Goal: Task Accomplishment & Management: Use online tool/utility

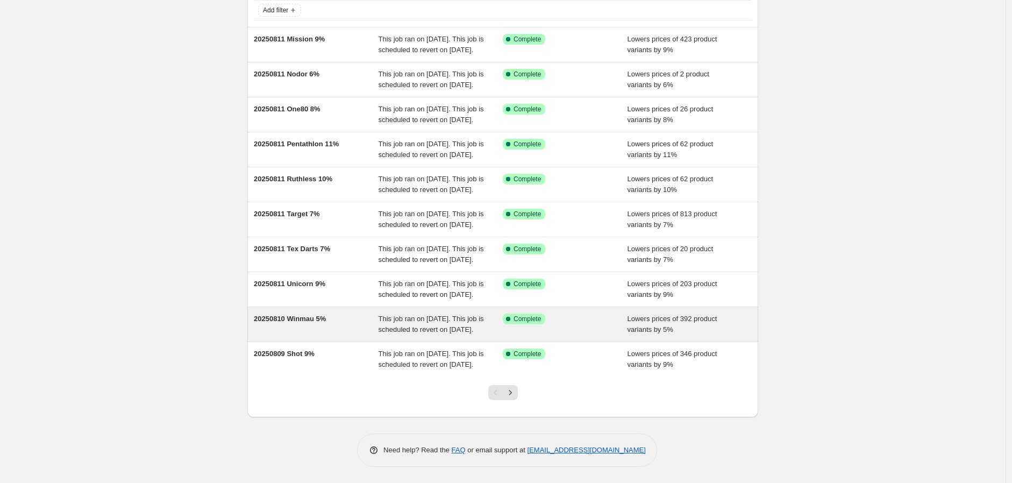
scroll to position [179, 0]
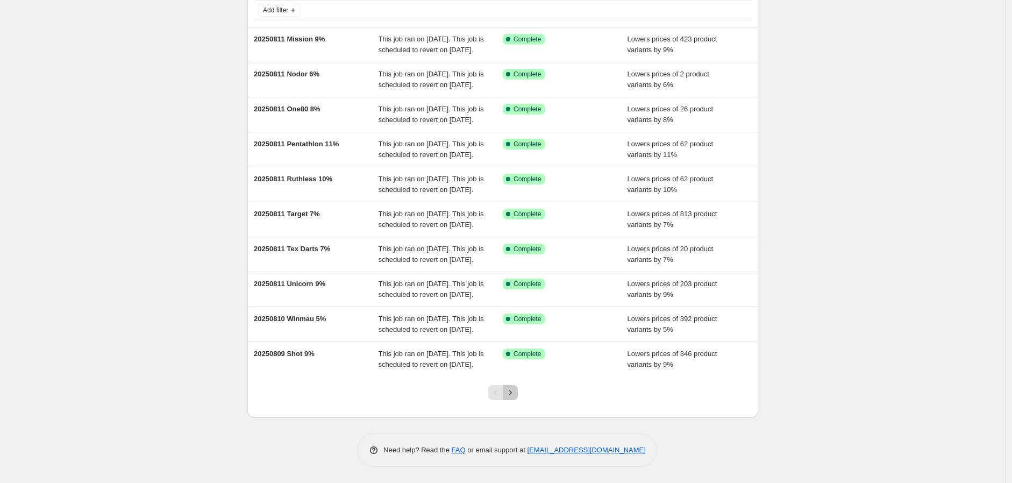
click at [510, 389] on icon "Next" at bounding box center [510, 392] width 11 height 11
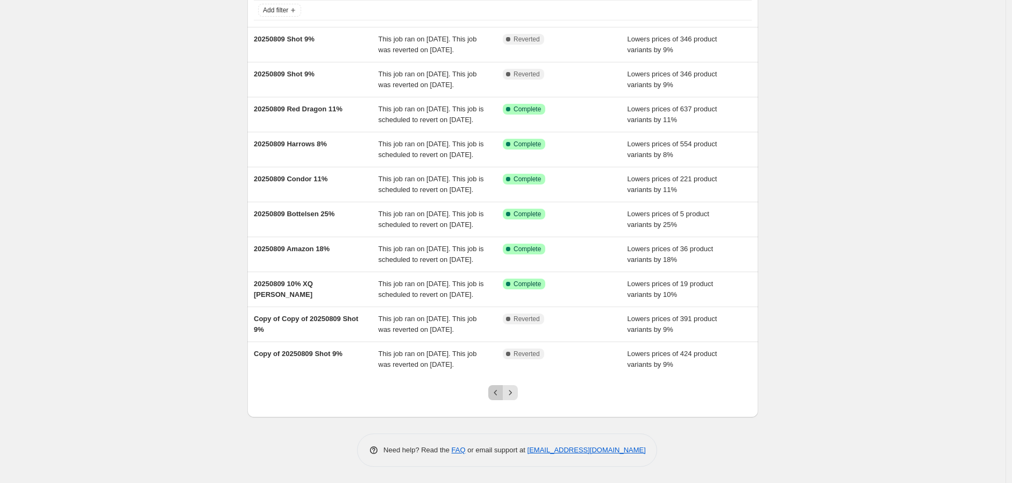
click at [496, 394] on icon "Previous" at bounding box center [495, 392] width 11 height 11
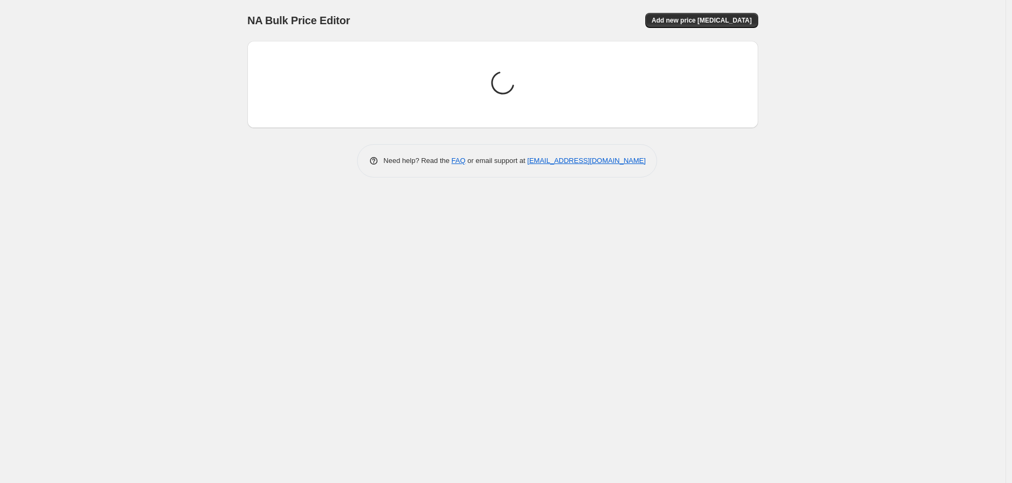
scroll to position [0, 0]
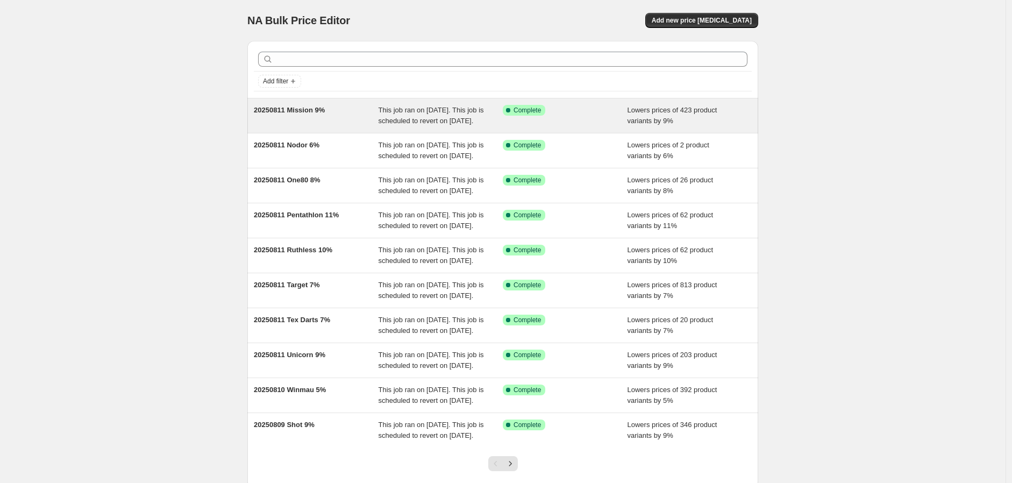
click at [298, 106] on span "20250811 Mission 9%" at bounding box center [289, 110] width 71 height 8
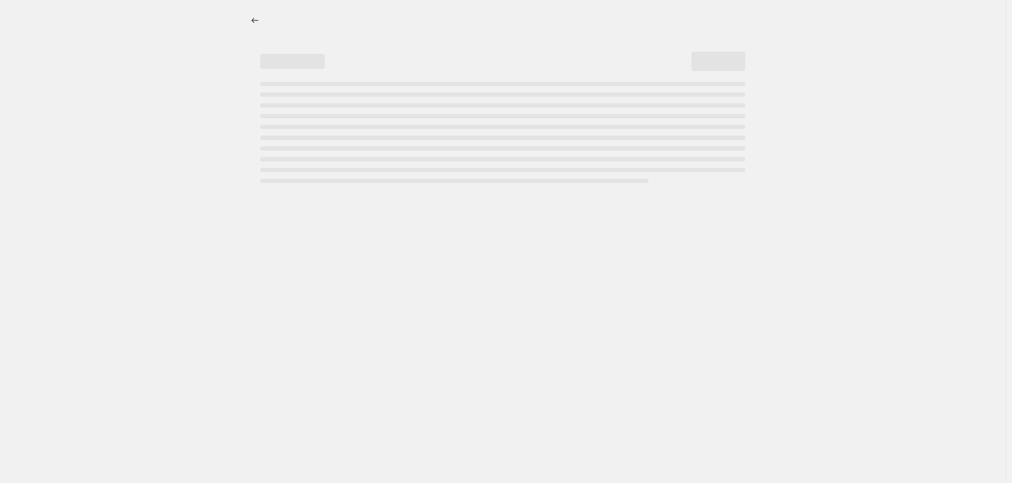
select select "percentage"
select select "no_change"
select select "vendor"
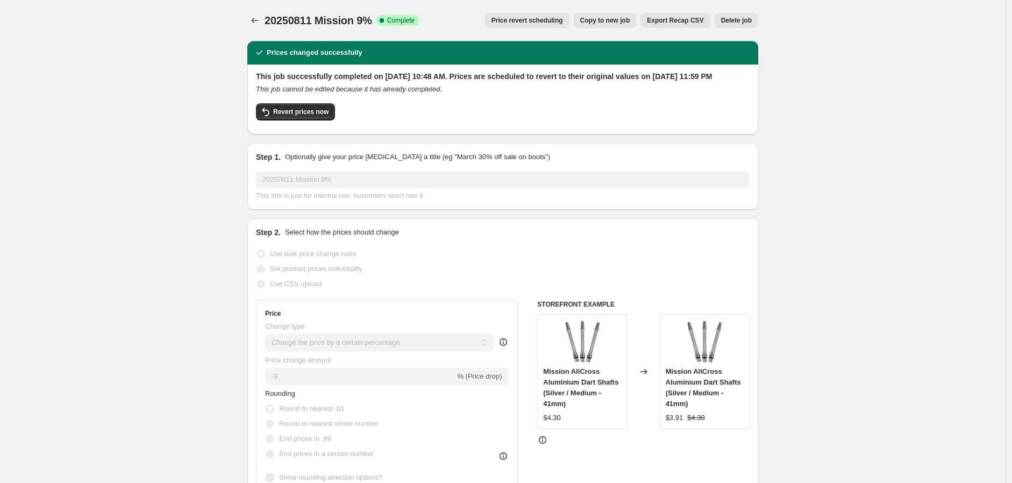
click at [616, 16] on span "Copy to new job" at bounding box center [605, 20] width 50 height 9
select select "percentage"
select select "no_change"
select select "vendor"
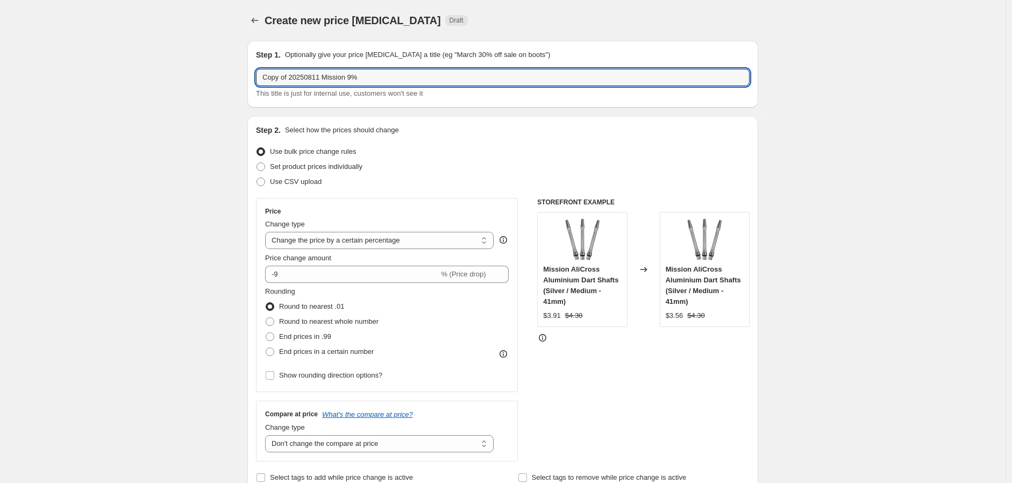
drag, startPoint x: 410, startPoint y: 72, endPoint x: 124, endPoint y: 97, distance: 286.7
click at [344, 82] on input "20250812 Combo [PERSON_NAME] Formula Elkadart Dynasty Designa Deadeye Datadart …" at bounding box center [503, 77] width 494 height 17
click at [395, 79] on input "20250812 Combo McCoyLenend Formula Elkadart Dynasty Designa Deadeye Datadart Bu…" at bounding box center [503, 77] width 494 height 17
click at [344, 78] on input "20250812 Combo McCoyLenend Formula Elkadart Dynasty Designa Deadeye Datadart Bu…" at bounding box center [503, 77] width 494 height 17
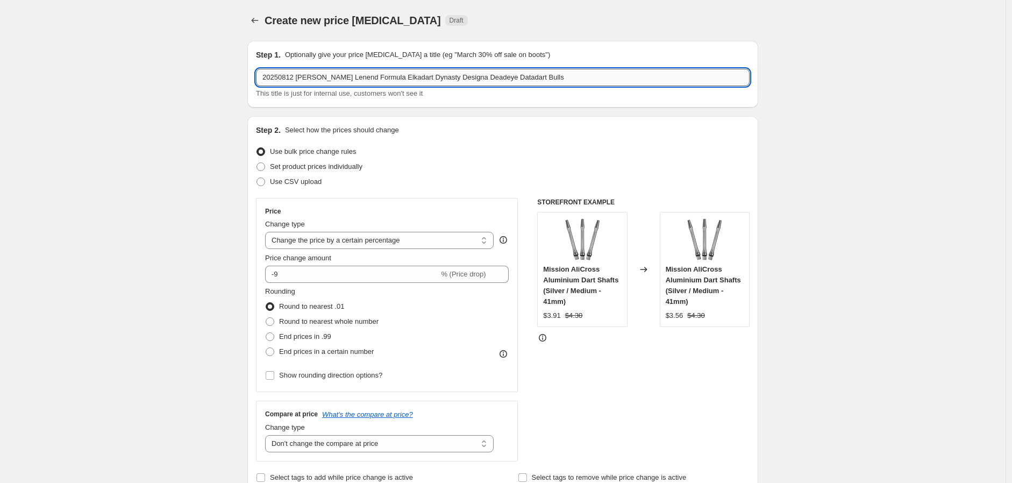
click at [356, 84] on input "20250812 [PERSON_NAME] Lenend Formula Elkadart Dynasty Designa Deadeye Datadart…" at bounding box center [503, 77] width 494 height 17
click at [369, 79] on input "20250812 Combo [PERSON_NAME] Legend Formula Elkadart Dynasty Designa Deadeye Da…" at bounding box center [503, 77] width 494 height 17
click at [573, 78] on input "20250812 Combo [PERSON_NAME] Legend Gran Formula Elkadart Dynasty Designa Deade…" at bounding box center [503, 77] width 494 height 17
type input "20250812 Combo [PERSON_NAME] Legend Gran Formula Elkadart Dynasty Designa Deade…"
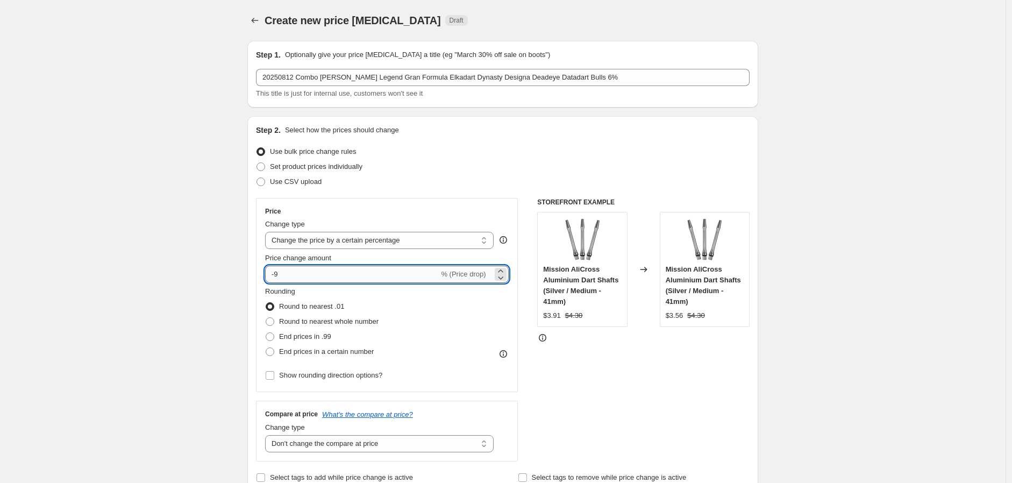
drag, startPoint x: 276, startPoint y: 274, endPoint x: 291, endPoint y: 276, distance: 15.3
click at [291, 275] on input "-9" at bounding box center [352, 274] width 174 height 17
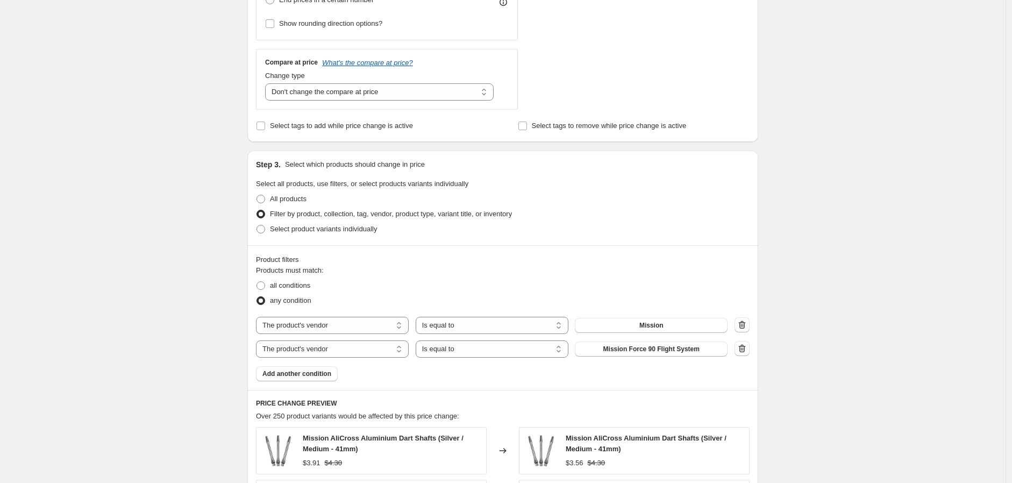
scroll to position [358, 0]
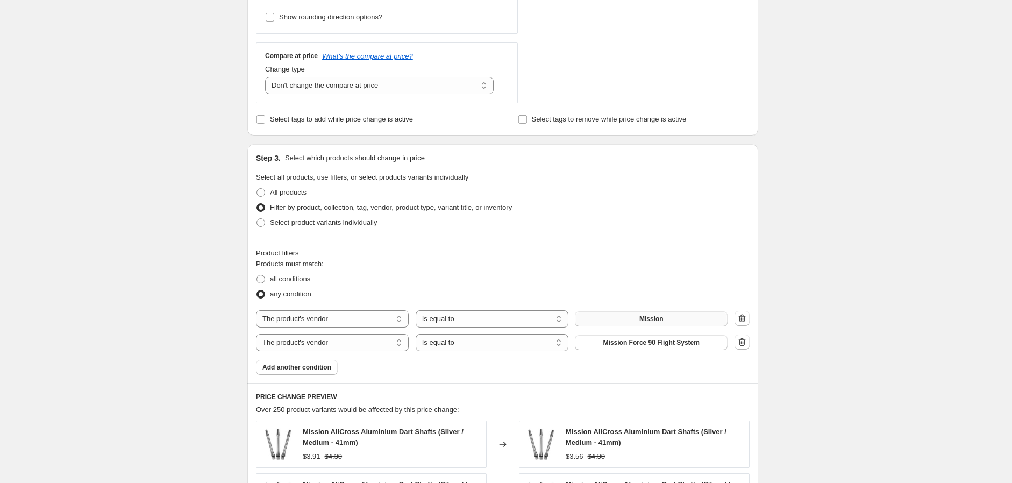
type input "-6"
click at [658, 318] on span "Mission" at bounding box center [651, 319] width 24 height 9
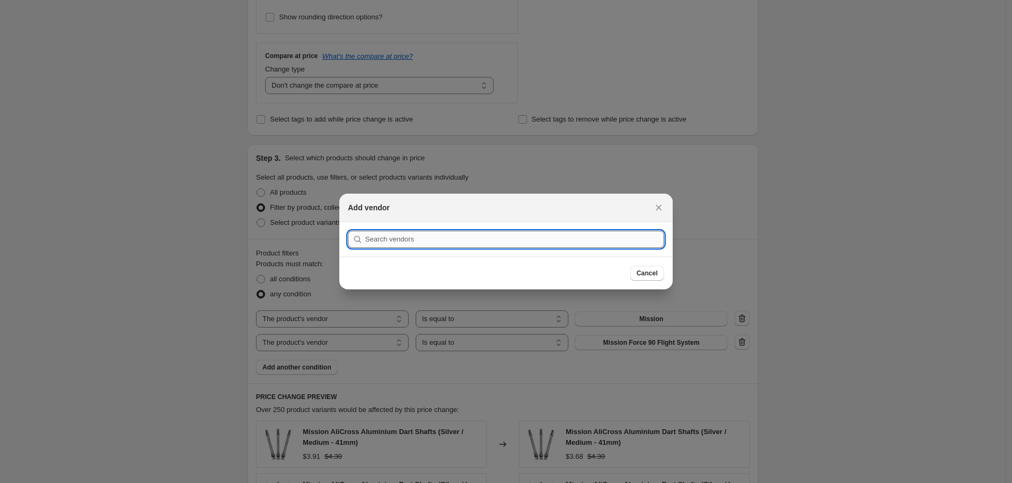
click at [429, 233] on input ":r4b:" at bounding box center [514, 239] width 299 height 17
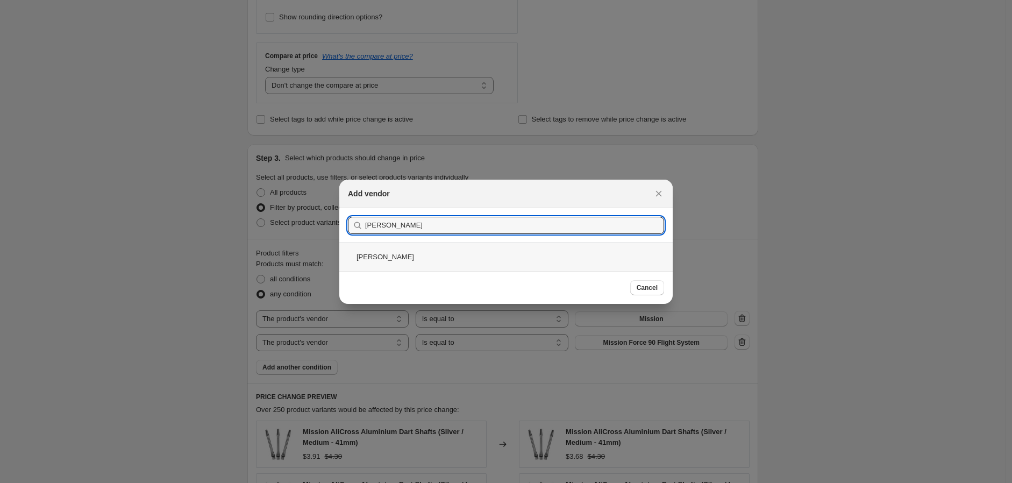
type input "[PERSON_NAME]"
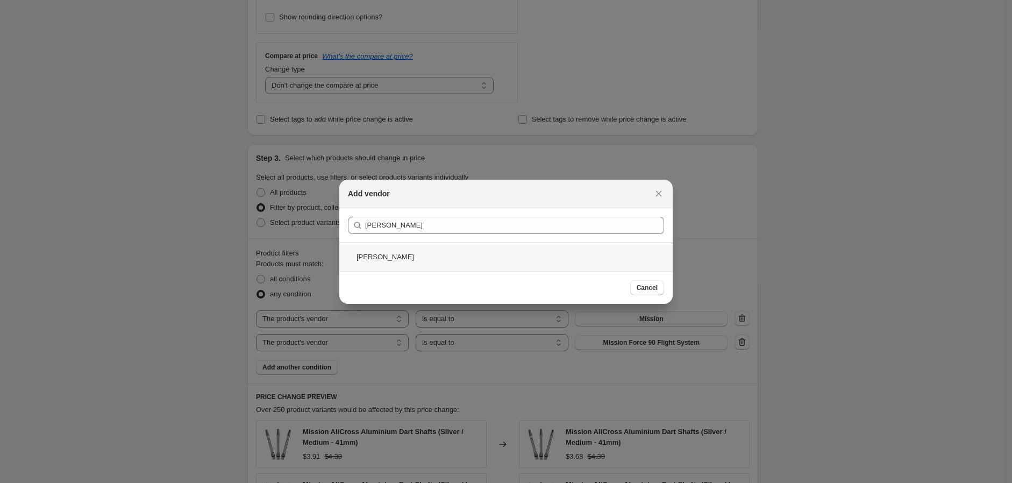
click at [381, 252] on div "[PERSON_NAME]" at bounding box center [505, 257] width 333 height 28
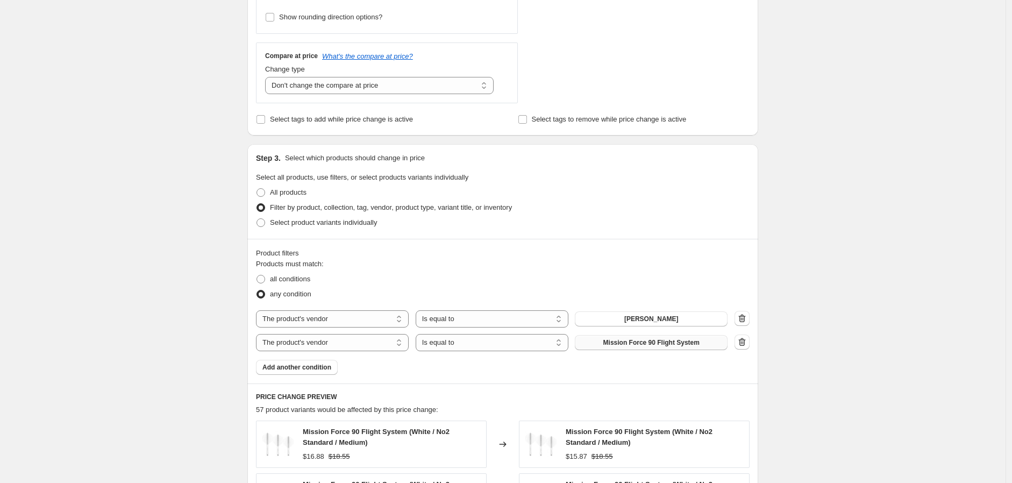
click at [673, 340] on span "Mission Force 90 Flight System" at bounding box center [651, 342] width 96 height 9
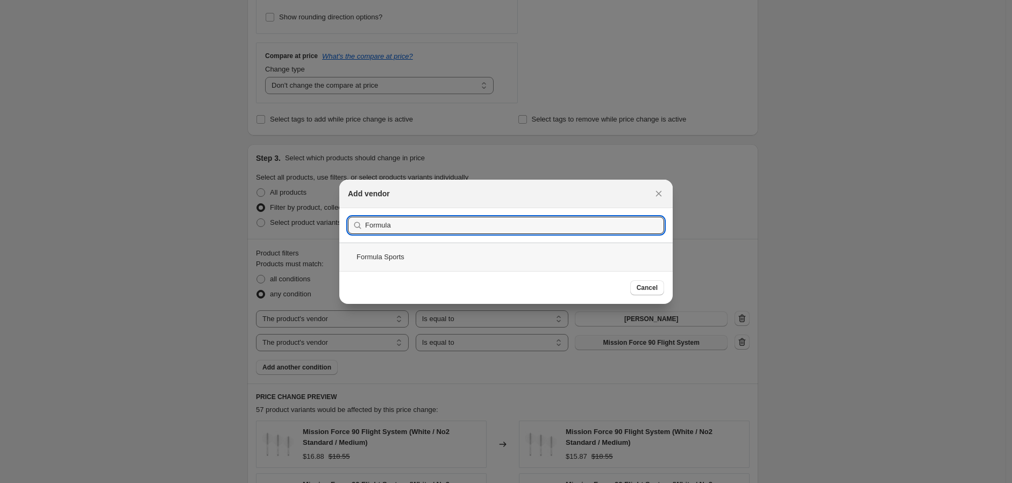
type input "Formula"
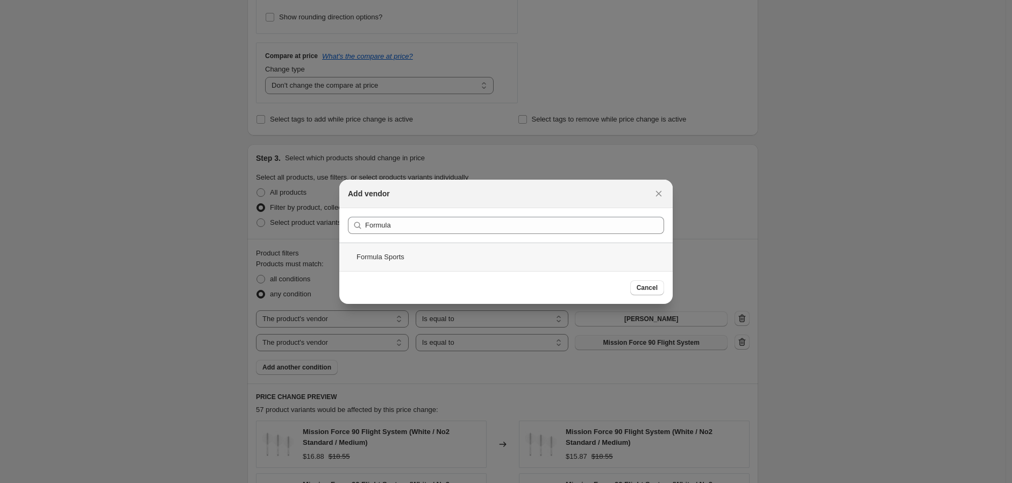
click at [386, 259] on div "Formula Sports" at bounding box center [505, 257] width 333 height 28
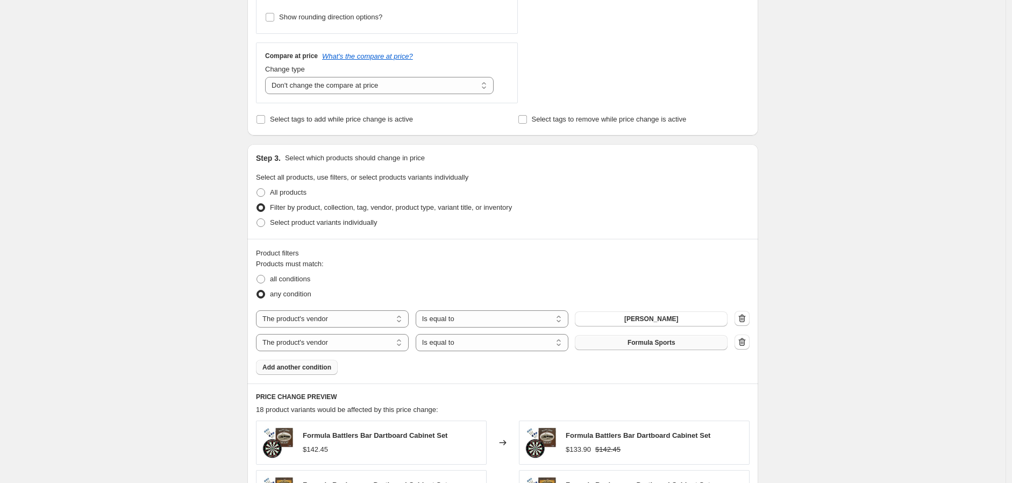
click at [299, 367] on span "Add another condition" at bounding box center [296, 367] width 69 height 9
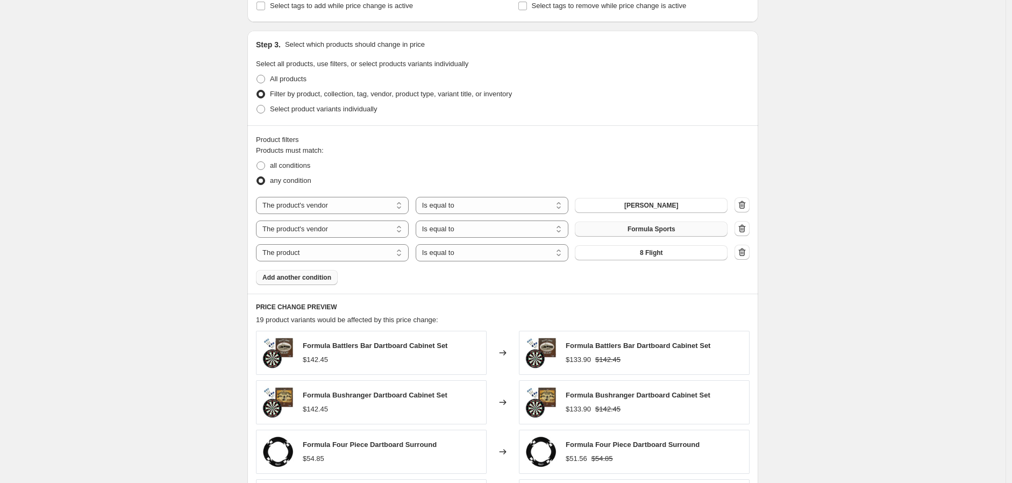
scroll to position [477, 0]
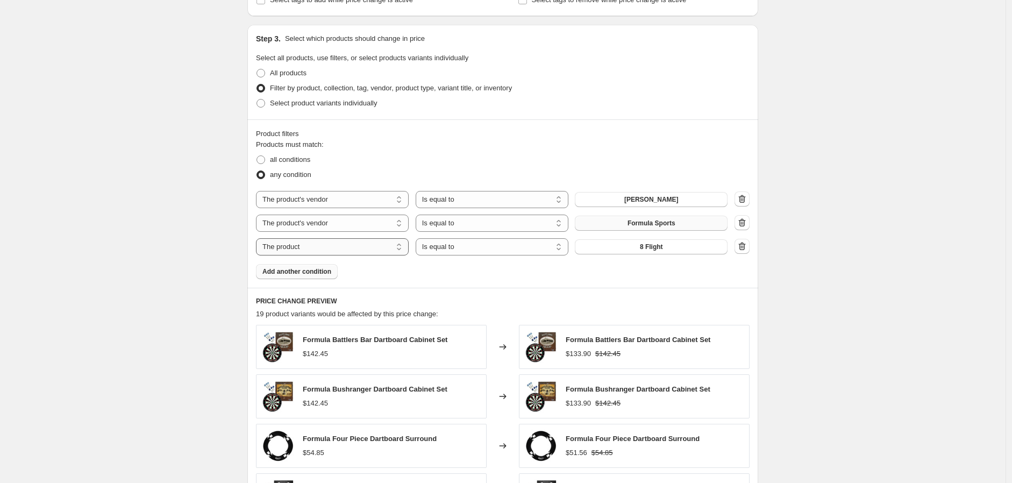
click at [400, 244] on select "The product The product's collection The product's tag The product's vendor The…" at bounding box center [332, 246] width 153 height 17
select select "vendor"
click at [665, 249] on button "8 Flight" at bounding box center [651, 246] width 153 height 15
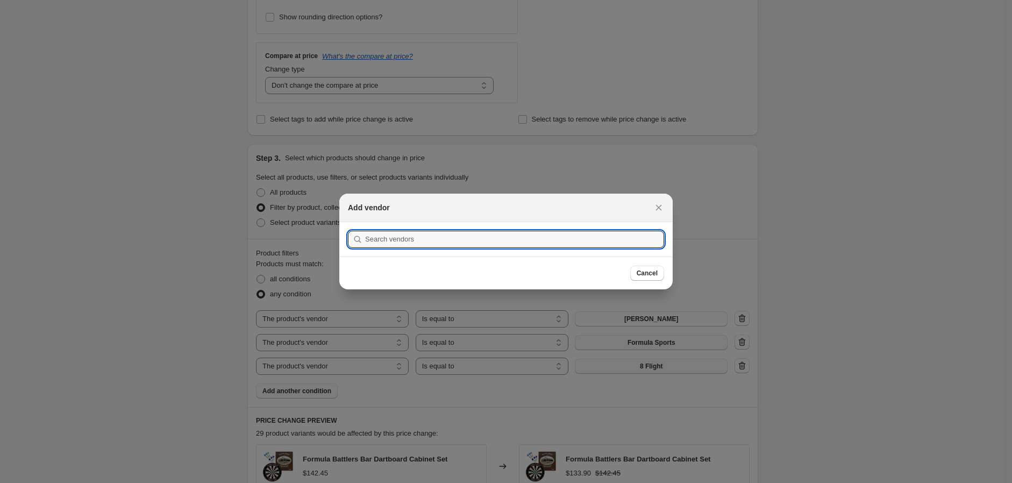
scroll to position [0, 0]
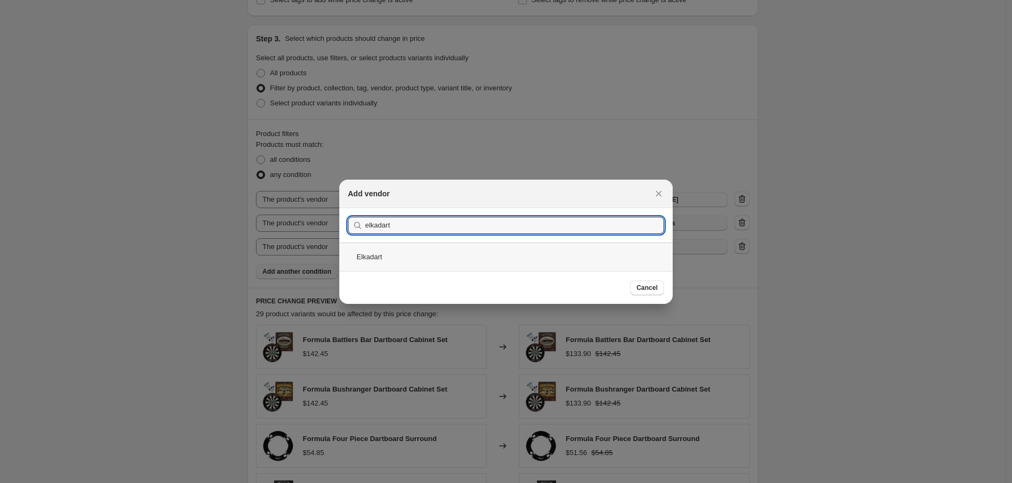
type input "elkadart"
click at [365, 253] on div "Elkadart" at bounding box center [505, 257] width 333 height 28
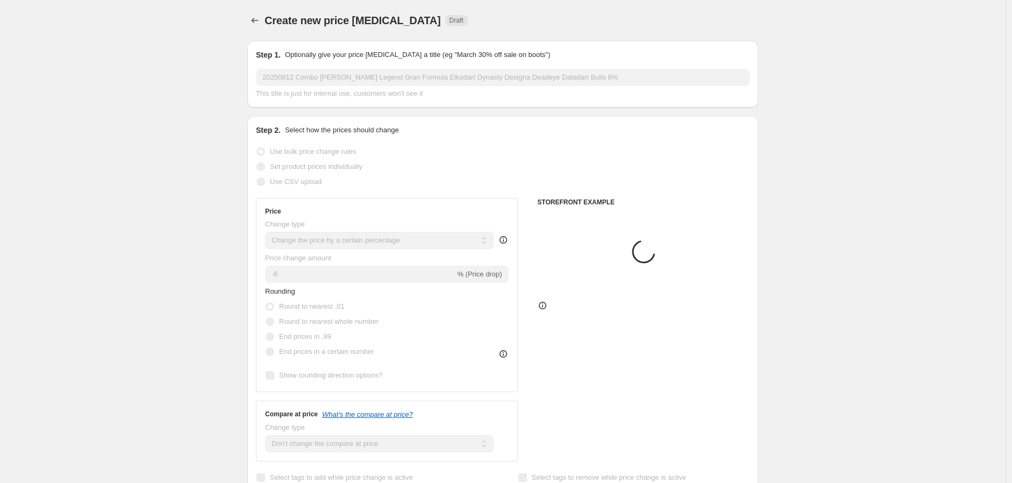
scroll to position [477, 0]
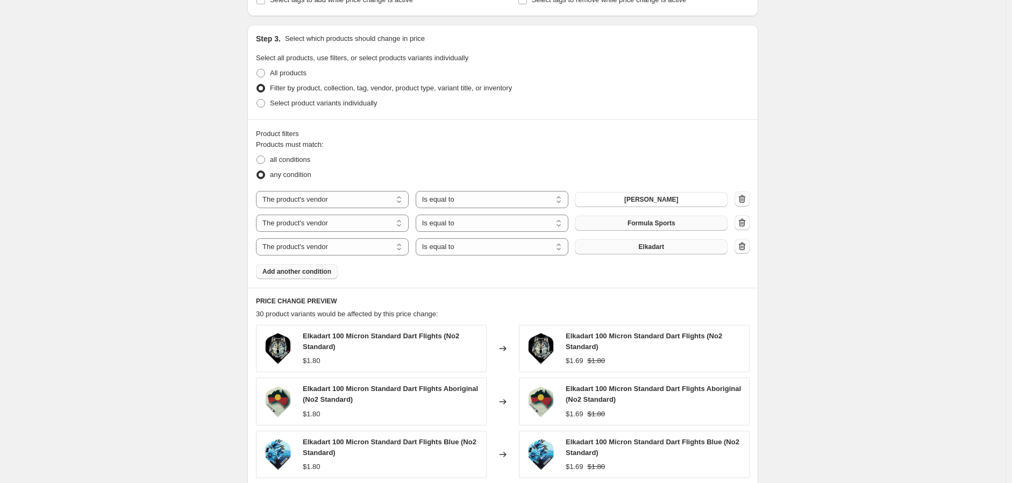
click at [309, 271] on span "Add another condition" at bounding box center [296, 271] width 69 height 9
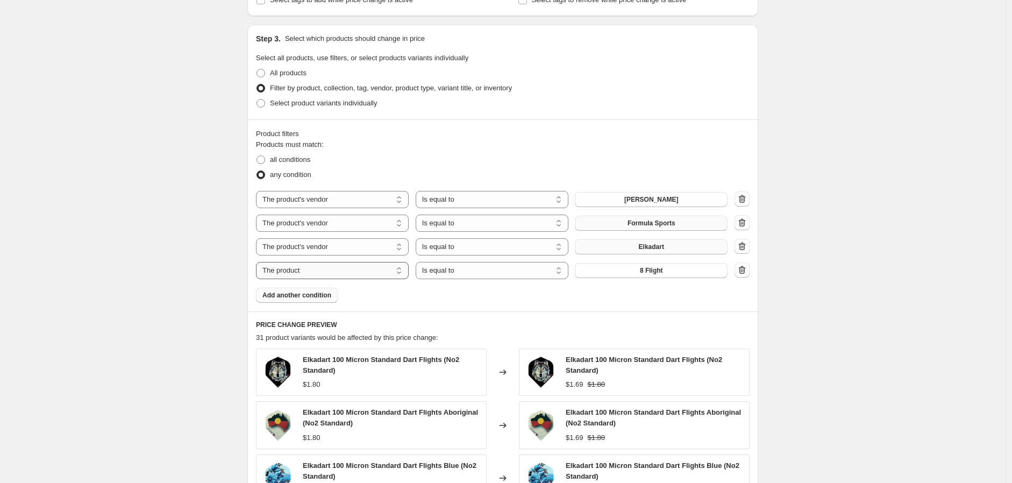
click at [403, 274] on select "The product The product's collection The product's tag The product's vendor The…" at bounding box center [332, 270] width 153 height 17
select select "vendor"
click at [652, 266] on span "8 Flight" at bounding box center [651, 270] width 23 height 9
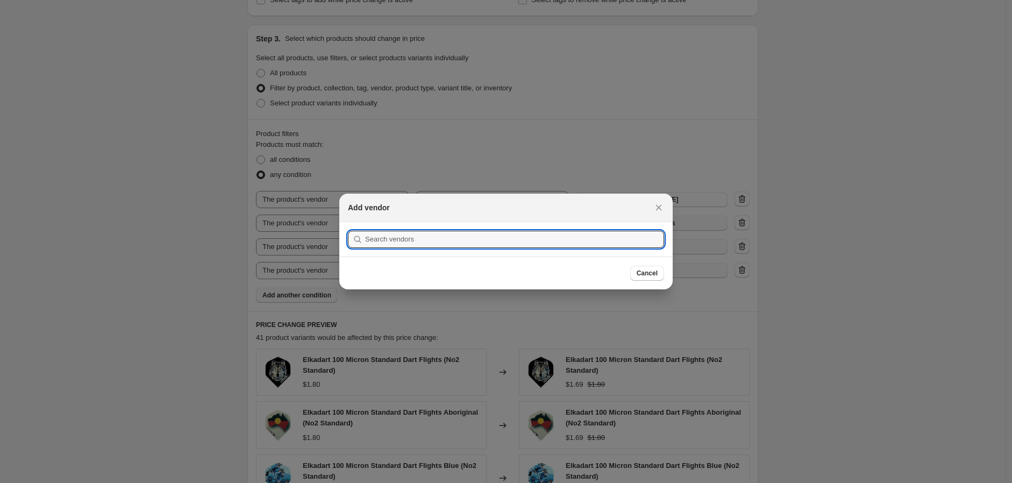
scroll to position [0, 0]
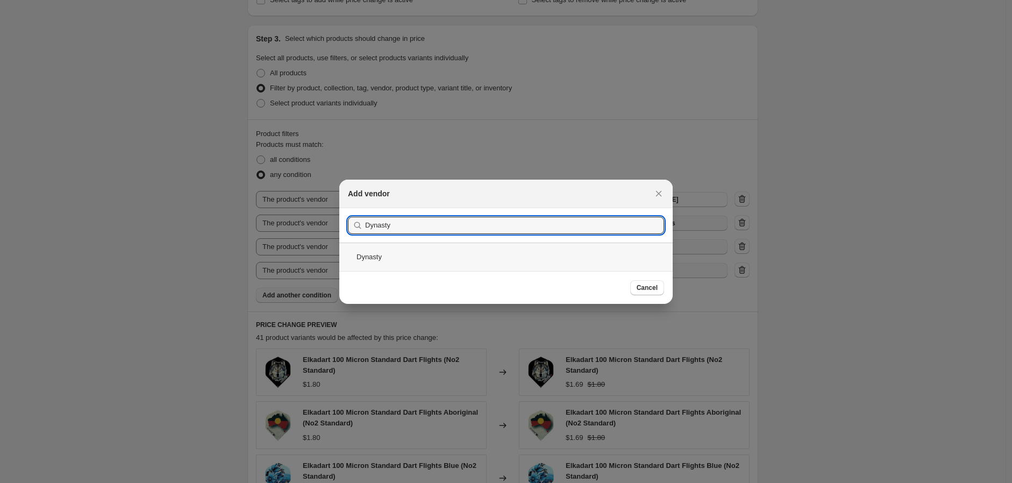
type input "Dynasty"
click at [359, 256] on div "Dynasty" at bounding box center [505, 257] width 333 height 28
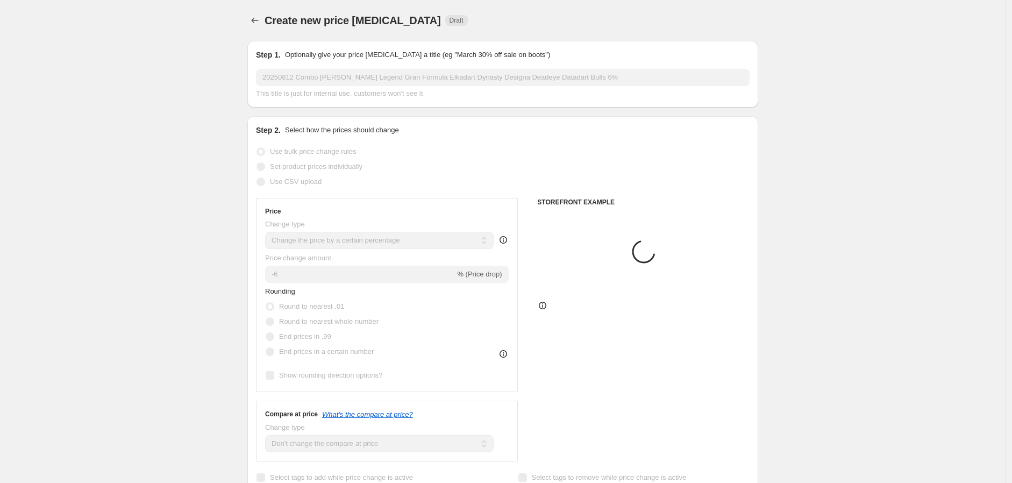
scroll to position [477, 0]
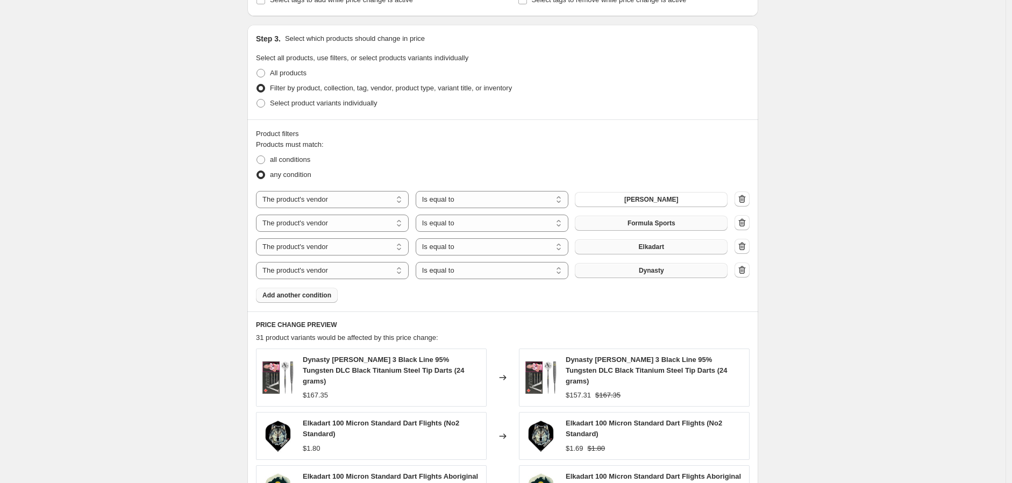
click at [291, 295] on span "Add another condition" at bounding box center [296, 295] width 69 height 9
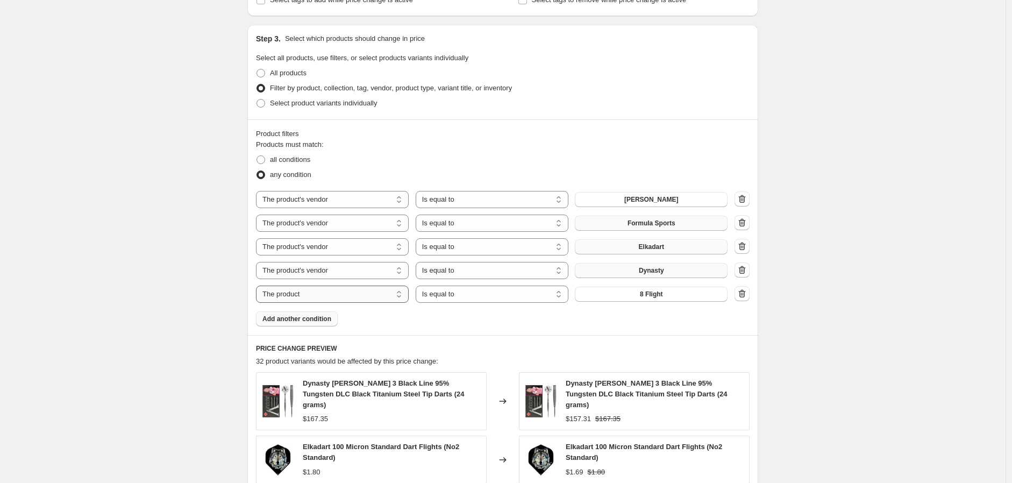
click at [405, 295] on select "The product The product's collection The product's tag The product's vendor The…" at bounding box center [332, 294] width 153 height 17
select select "vendor"
click at [667, 290] on button "8 Flight" at bounding box center [651, 294] width 153 height 15
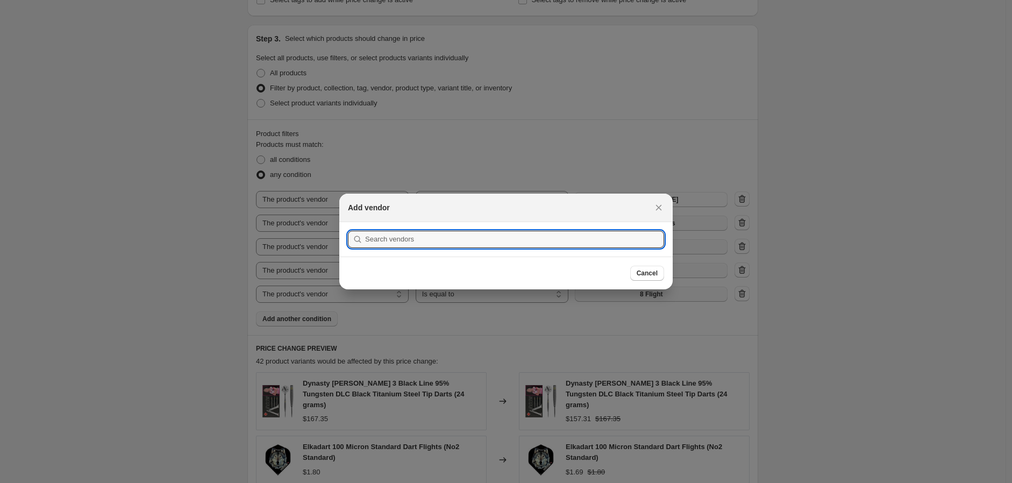
scroll to position [0, 0]
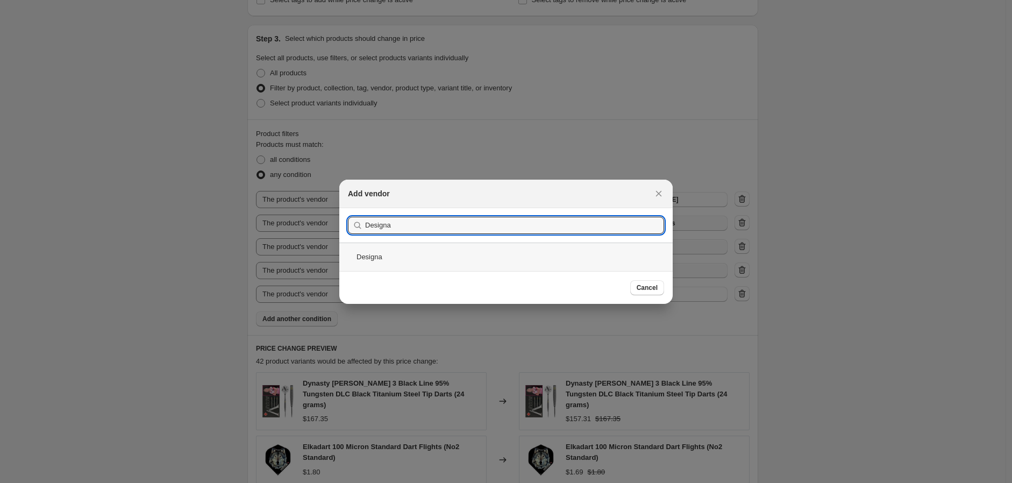
type input "Designa"
click at [359, 254] on div "Designa" at bounding box center [505, 257] width 333 height 28
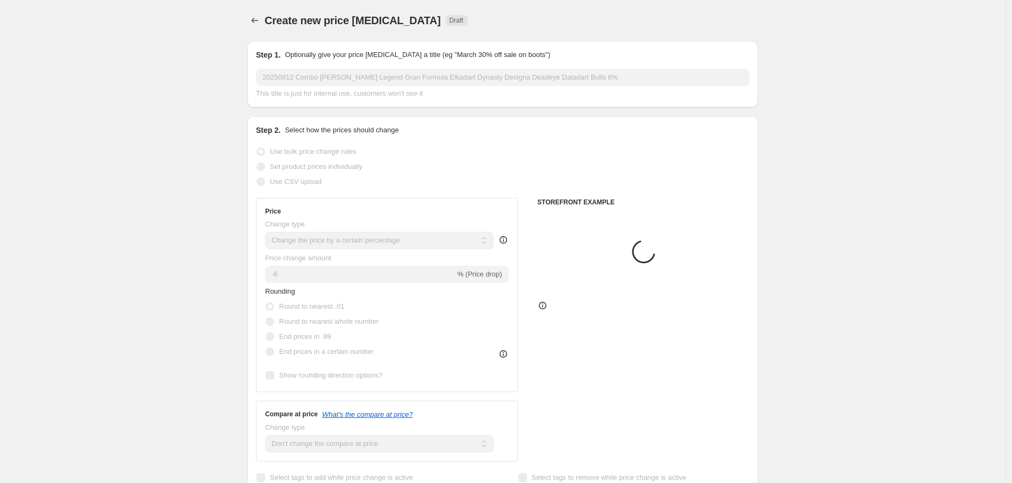
scroll to position [477, 0]
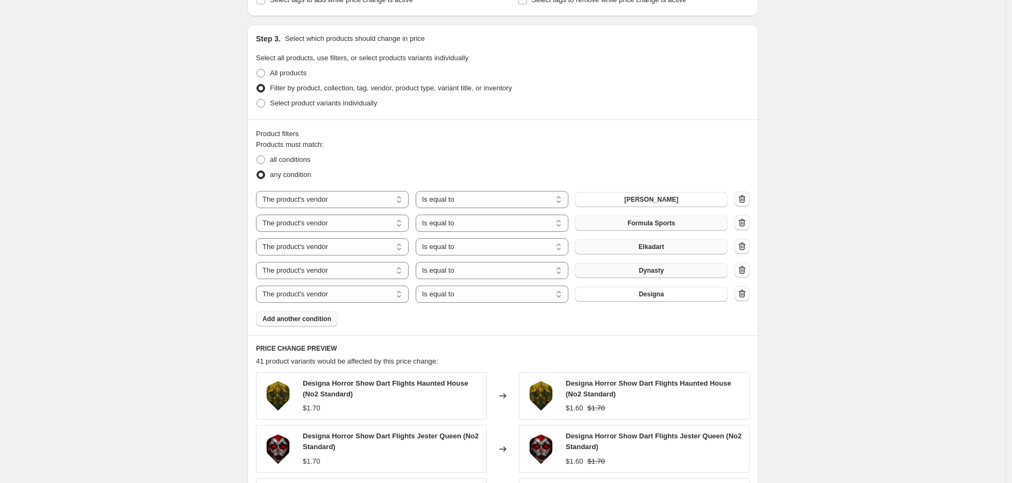
click at [319, 319] on span "Add another condition" at bounding box center [296, 319] width 69 height 9
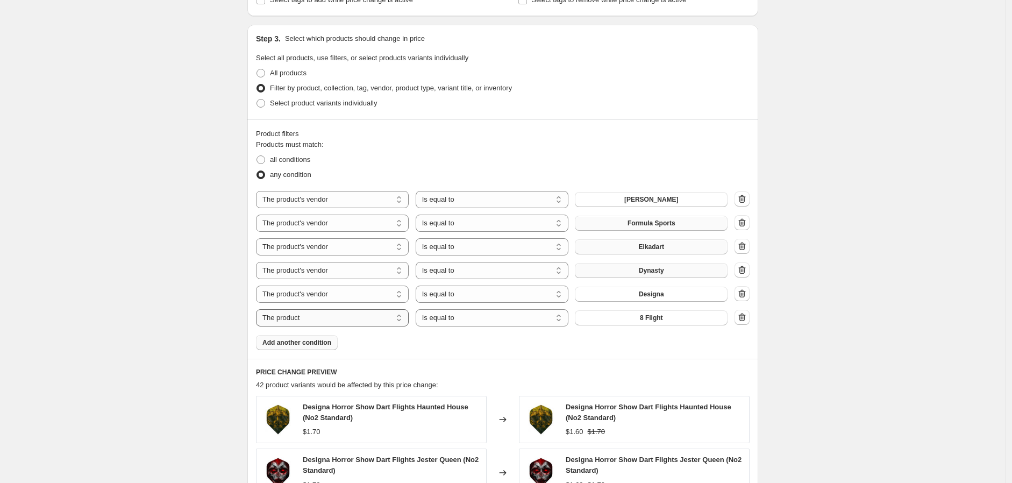
click at [401, 322] on select "The product The product's collection The product's tag The product's vendor The…" at bounding box center [332, 317] width 153 height 17
select select "vendor"
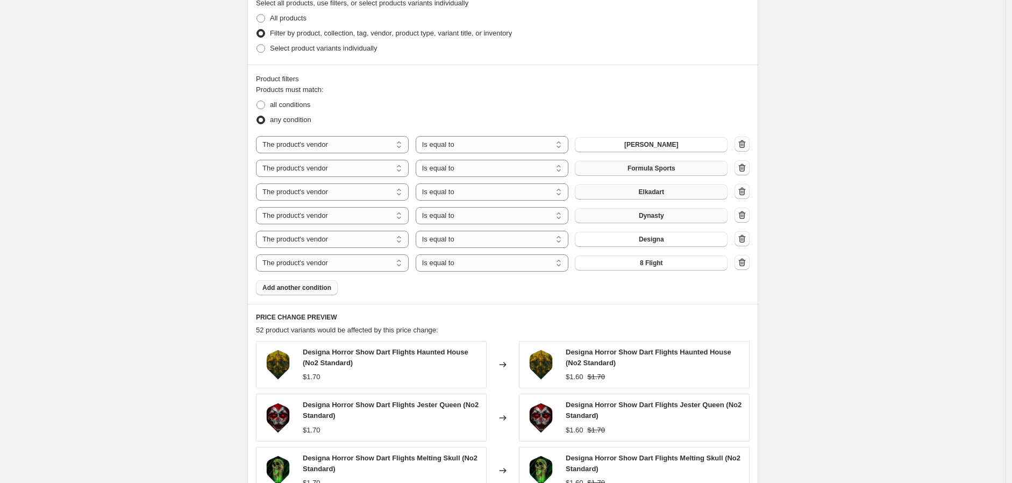
scroll to position [431, 0]
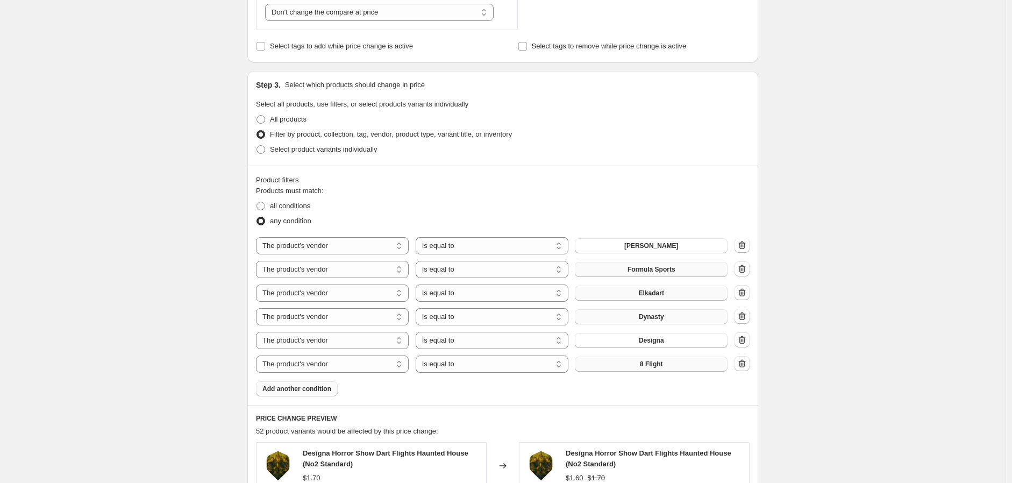
click at [652, 362] on span "8 Flight" at bounding box center [651, 364] width 23 height 9
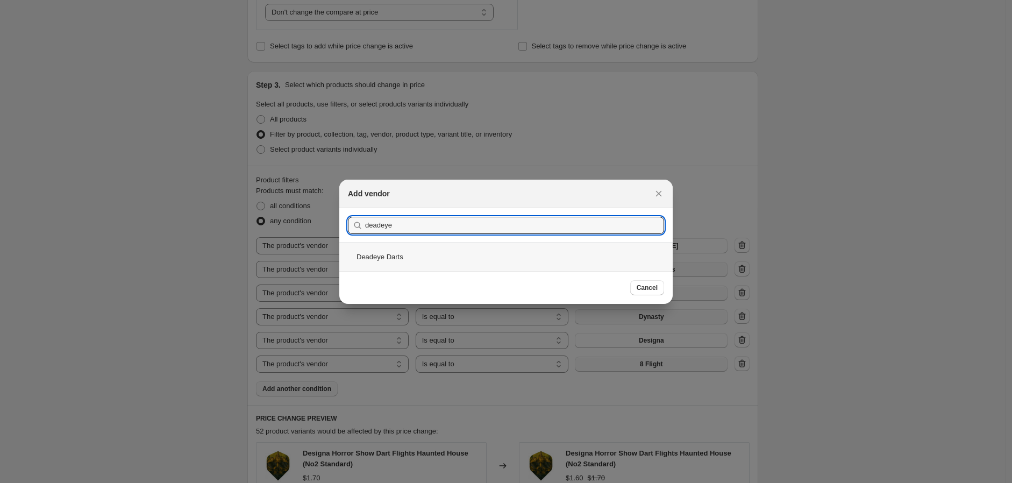
type input "deadeye"
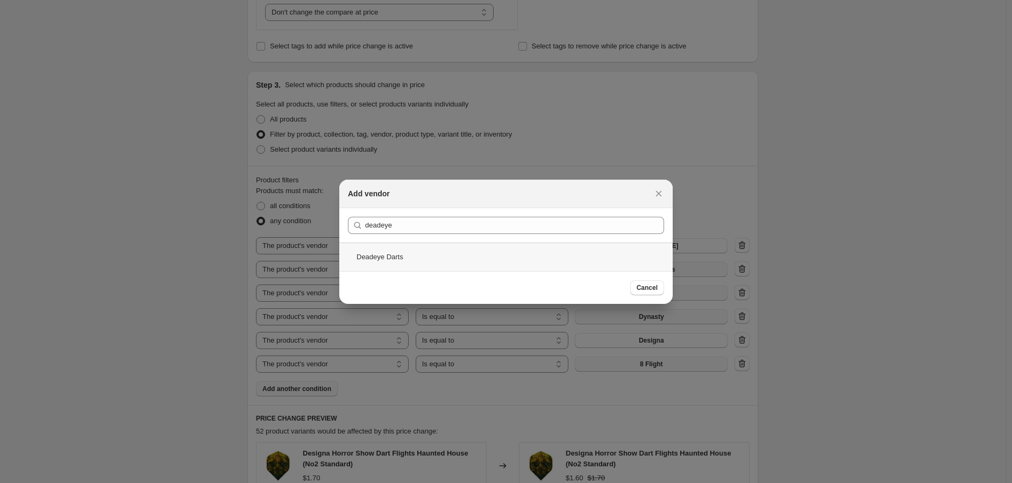
click at [391, 254] on div "Deadeye Darts" at bounding box center [505, 257] width 333 height 28
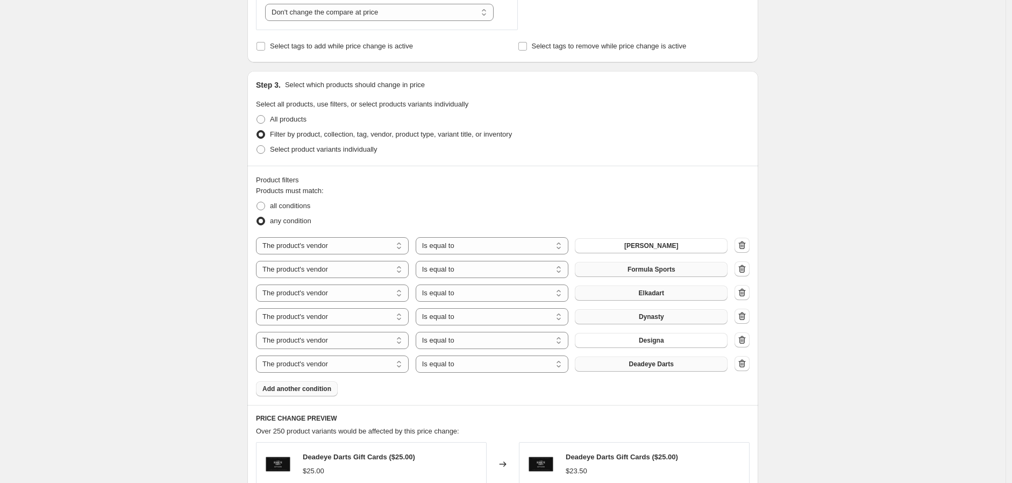
click at [298, 386] on span "Add another condition" at bounding box center [296, 388] width 69 height 9
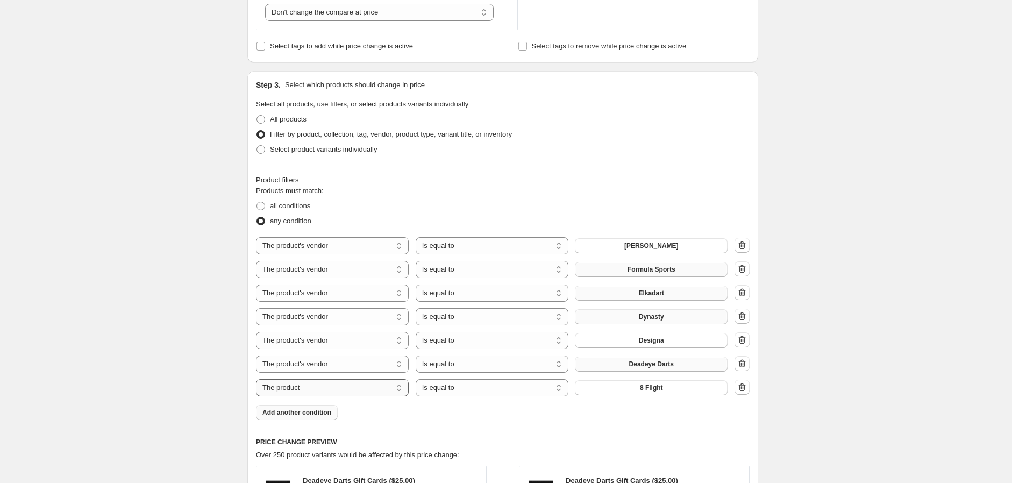
click at [402, 389] on select "The product The product's collection The product's tag The product's vendor The…" at bounding box center [332, 387] width 153 height 17
select select "vendor"
click at [658, 389] on span "8 Flight" at bounding box center [651, 387] width 23 height 9
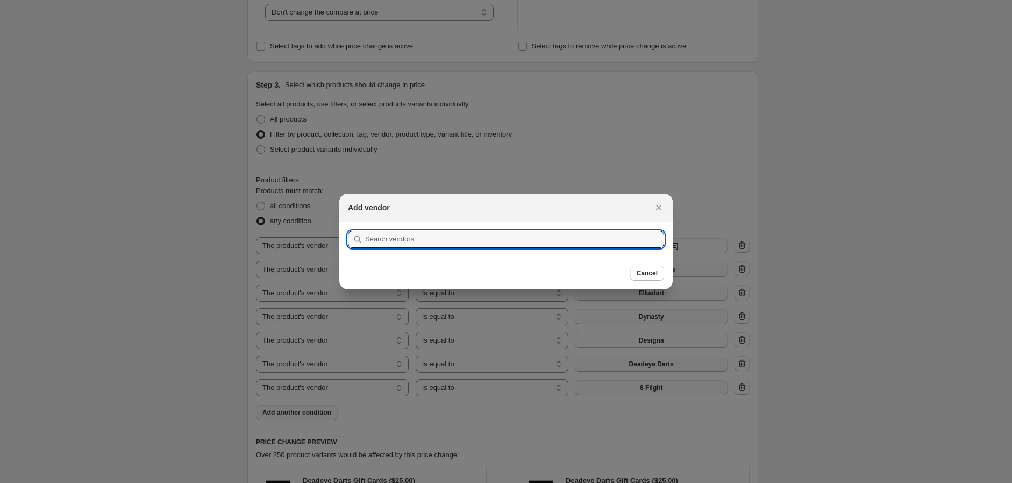
scroll to position [0, 0]
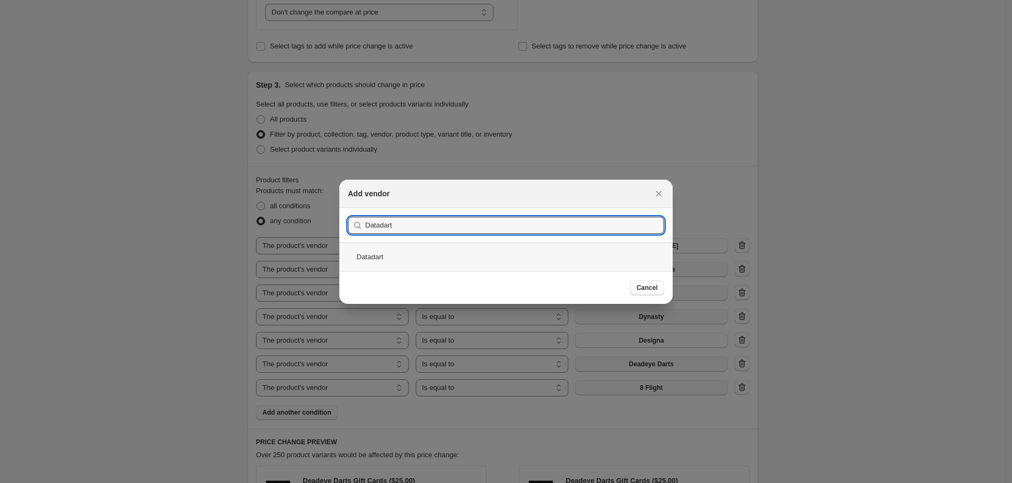
type input "Datadart"
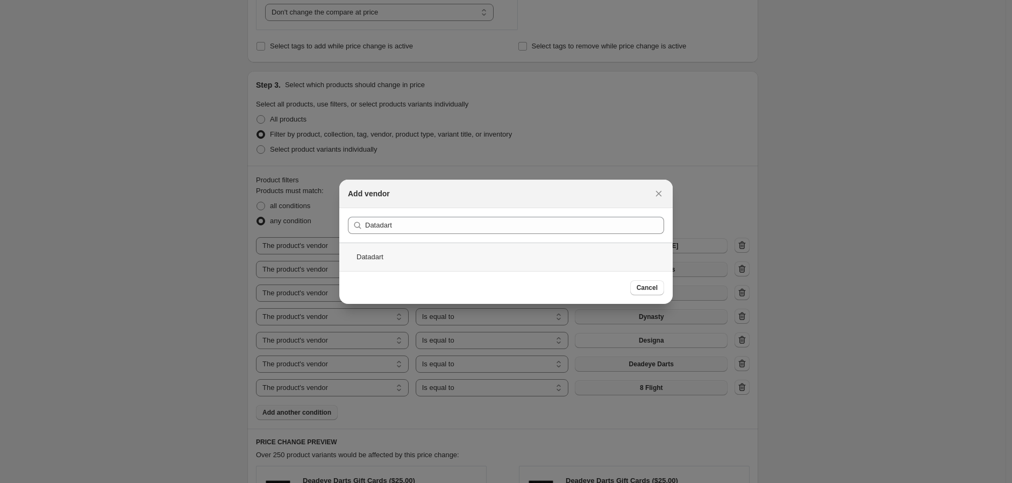
click at [379, 261] on div "Datadart" at bounding box center [505, 257] width 333 height 28
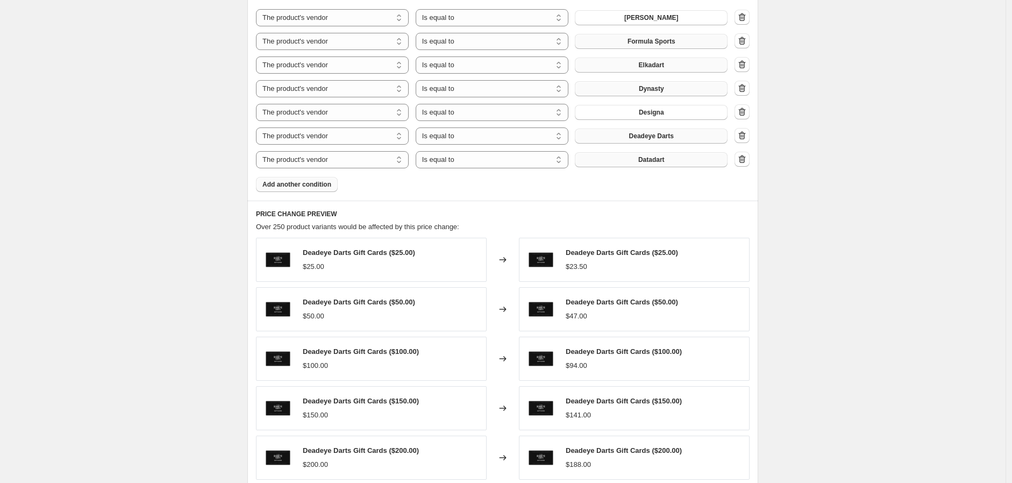
scroll to position [670, 0]
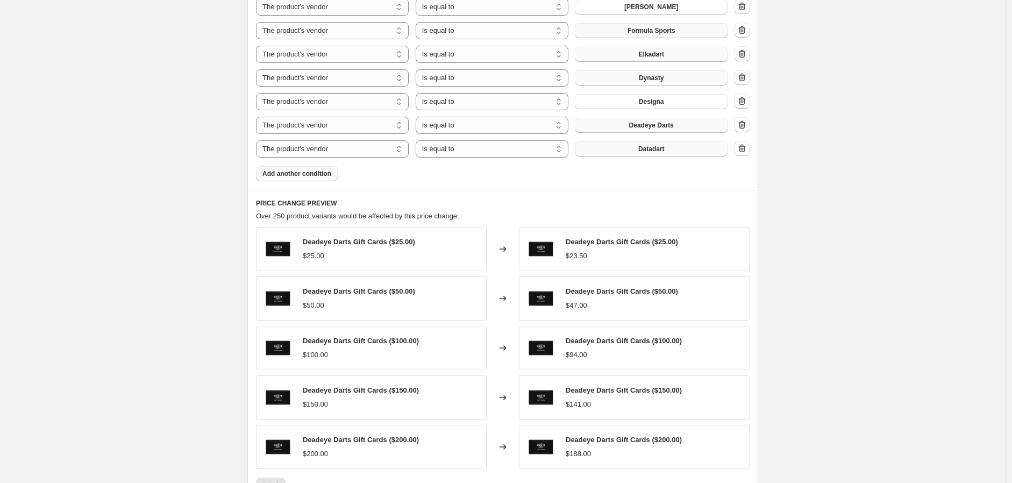
click at [304, 173] on span "Add another condition" at bounding box center [296, 173] width 69 height 9
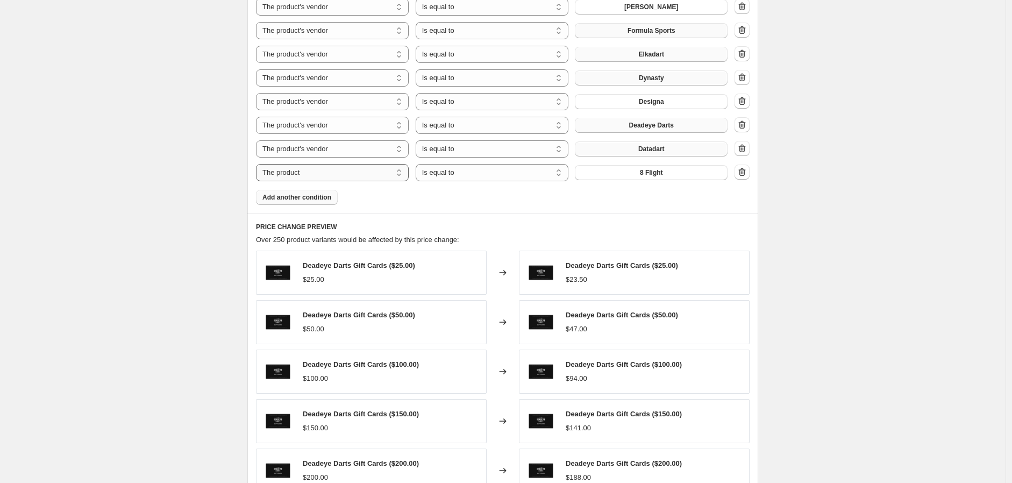
click at [402, 178] on select "The product The product's collection The product's tag The product's vendor The…" at bounding box center [332, 172] width 153 height 17
select select "vendor"
click at [656, 169] on span "8 Flight" at bounding box center [651, 172] width 23 height 9
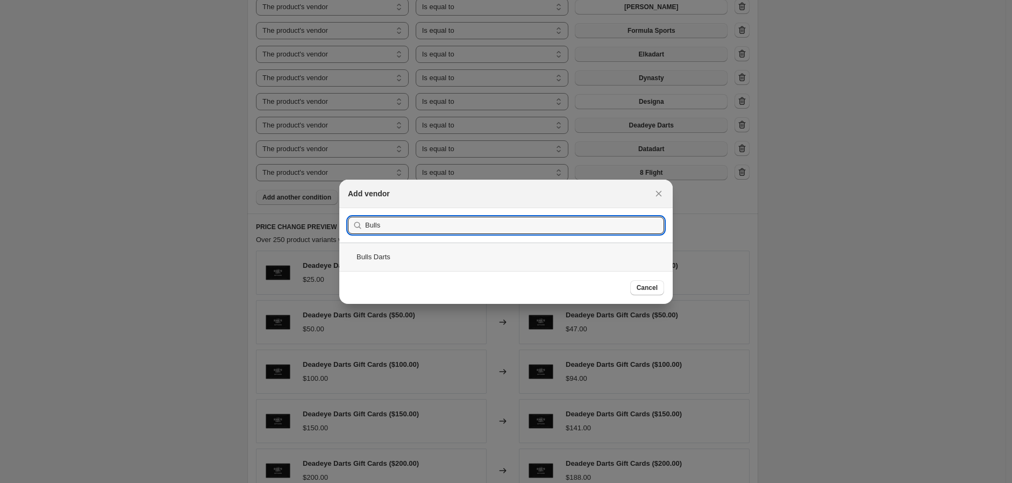
type input "Bulls"
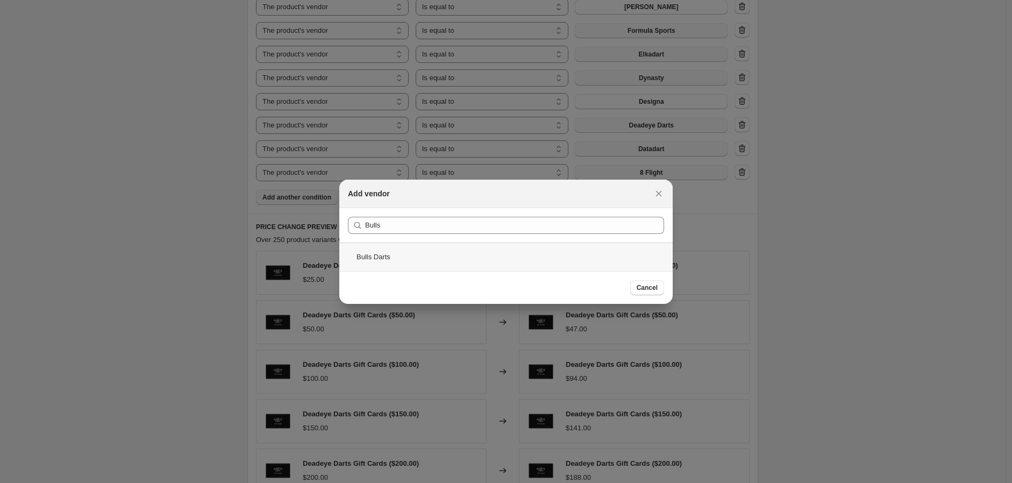
click at [368, 256] on div "Bulls Darts" at bounding box center [505, 257] width 333 height 28
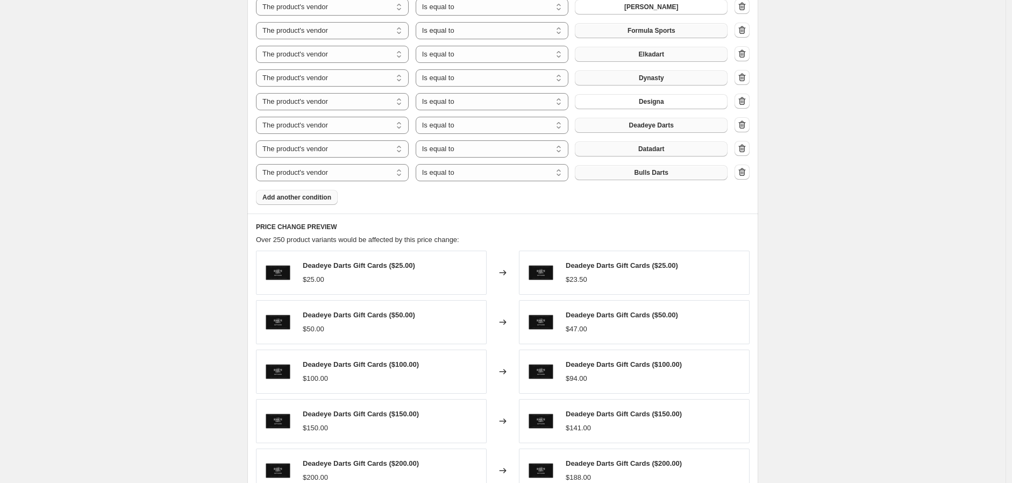
click at [318, 196] on span "Add another condition" at bounding box center [296, 197] width 69 height 9
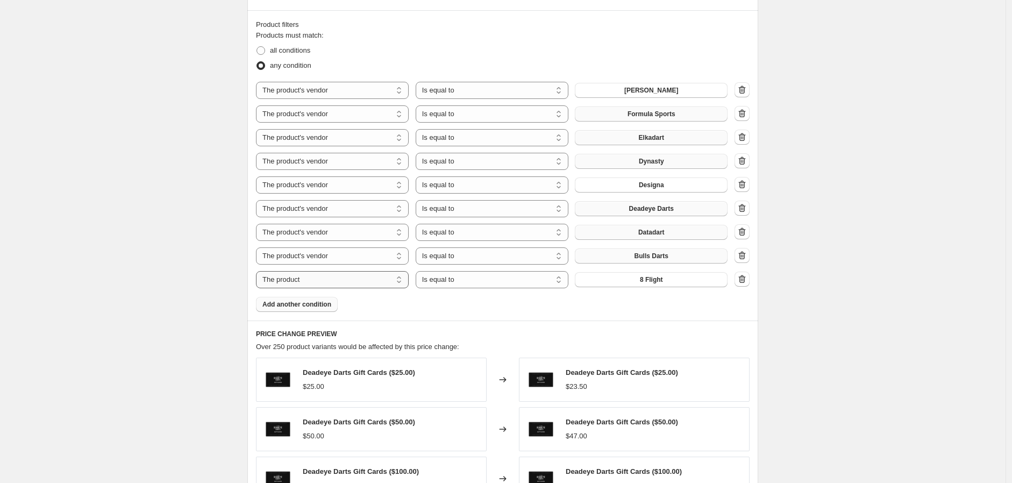
scroll to position [664, 0]
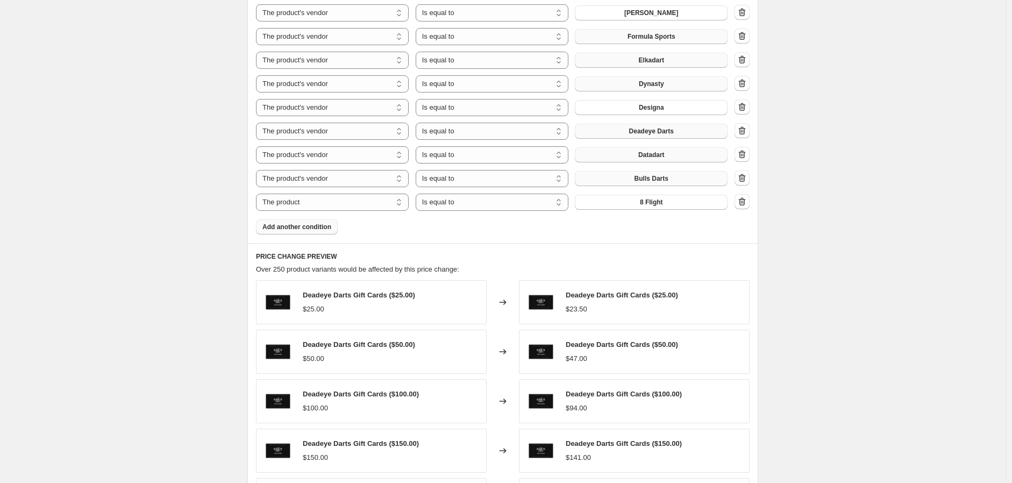
click at [296, 228] on span "Add another condition" at bounding box center [296, 227] width 69 height 9
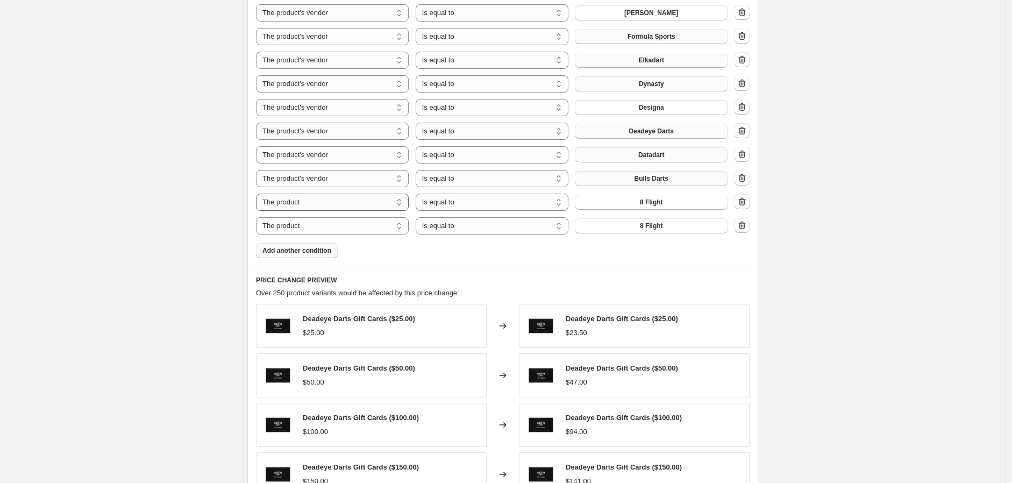
click at [404, 204] on select "The product The product's collection The product's tag The product's vendor The…" at bounding box center [332, 202] width 153 height 17
select select "vendor"
click at [648, 197] on button "8 Flight" at bounding box center [651, 202] width 153 height 15
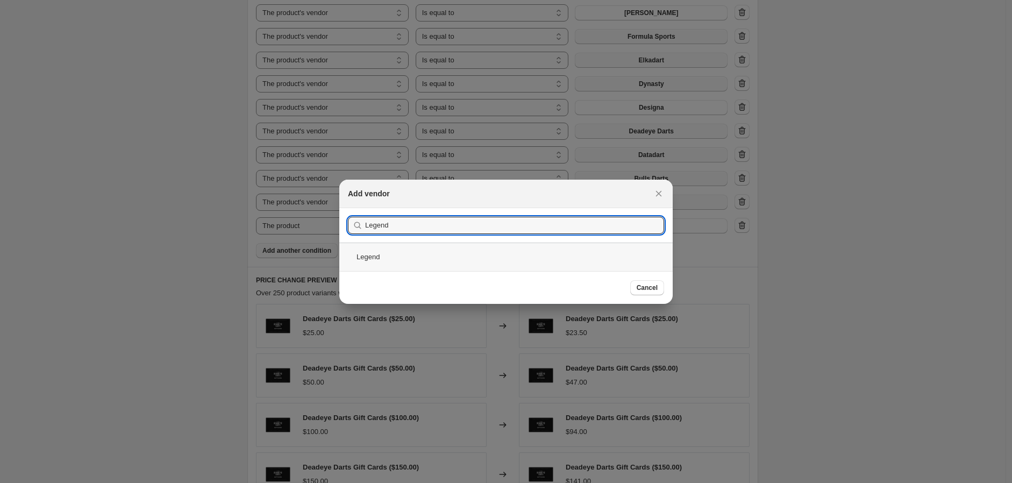
type input "Legend"
click at [368, 260] on div "Legend" at bounding box center [505, 257] width 333 height 28
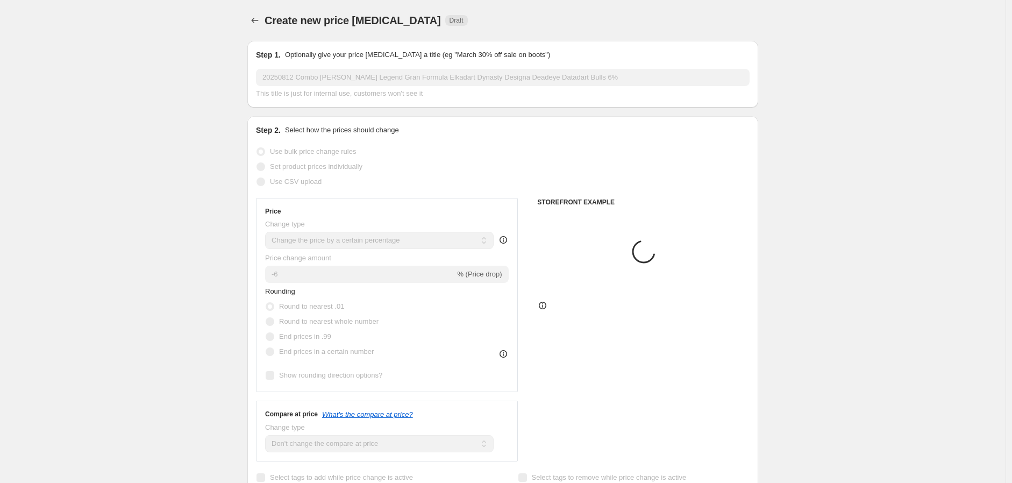
scroll to position [664, 0]
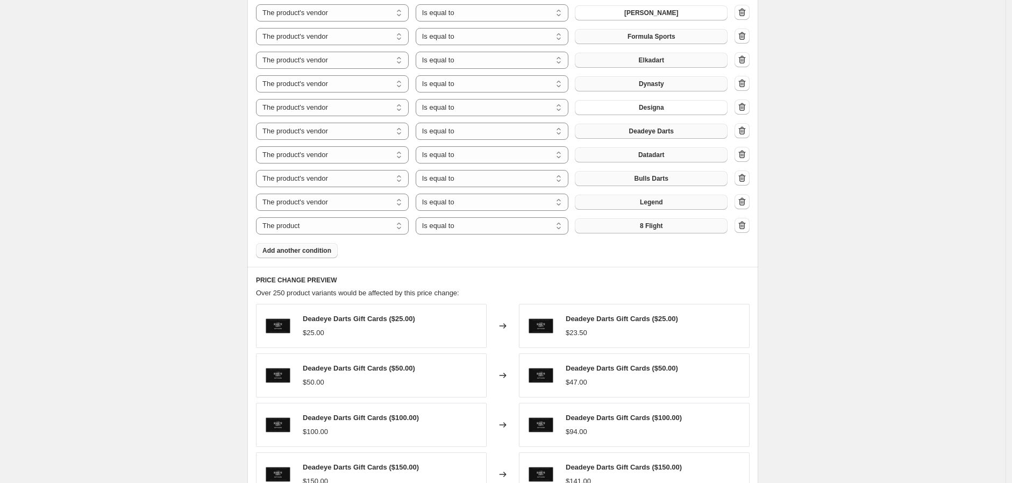
click at [663, 224] on span "8 Flight" at bounding box center [651, 226] width 23 height 9
click at [400, 229] on select "The product The product's collection The product's tag The product's vendor The…" at bounding box center [332, 225] width 153 height 17
select select "vendor"
click at [651, 225] on span "8 Flight" at bounding box center [651, 226] width 23 height 9
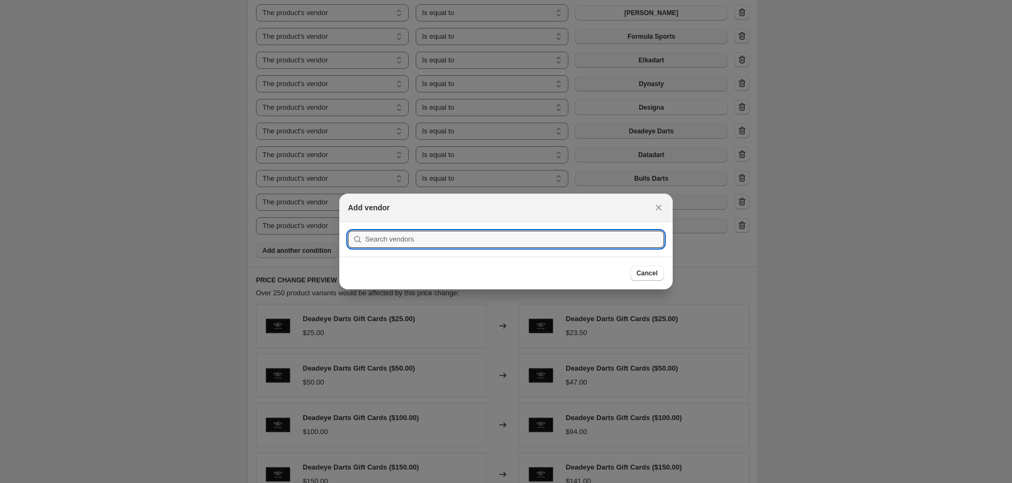
scroll to position [0, 0]
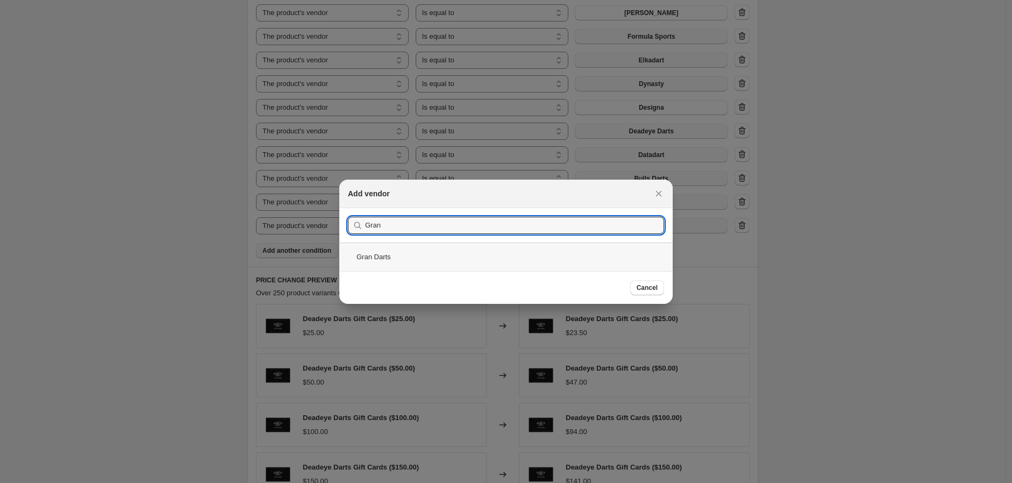
type input "Gran"
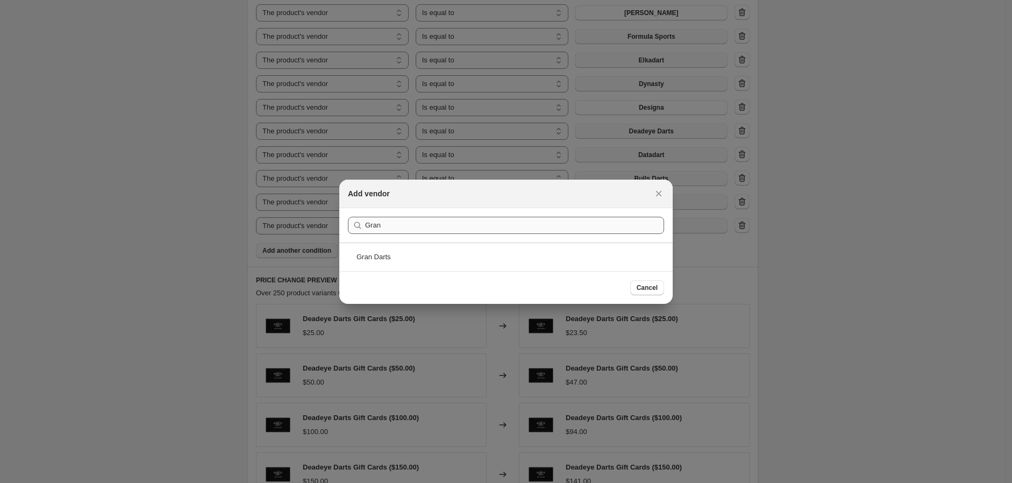
click at [372, 259] on div "Gran Darts" at bounding box center [505, 257] width 333 height 28
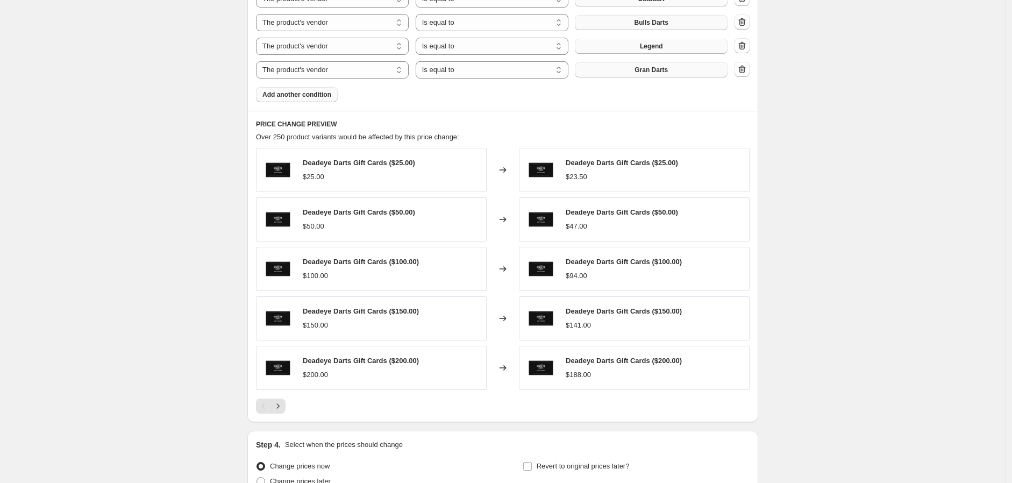
scroll to position [927, 0]
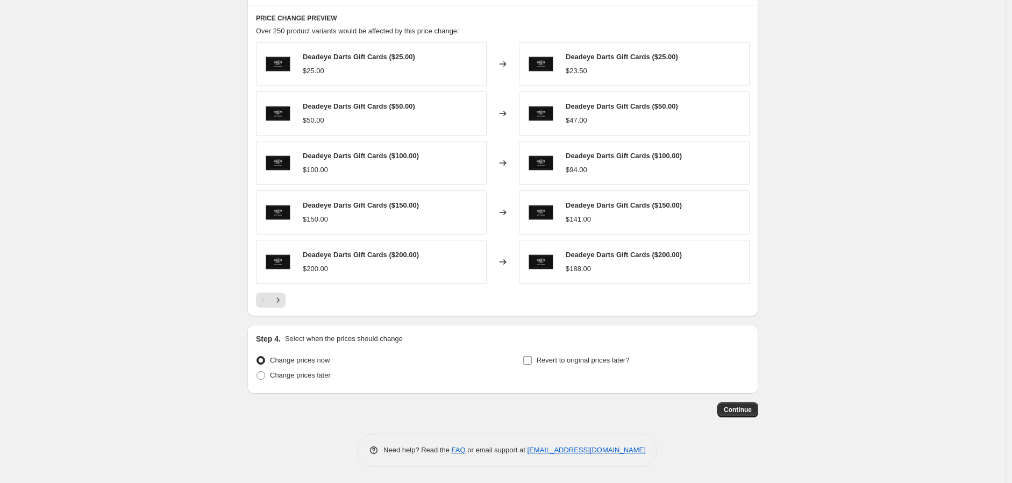
click at [531, 359] on input "Revert to original prices later?" at bounding box center [527, 360] width 9 height 9
checkbox input "true"
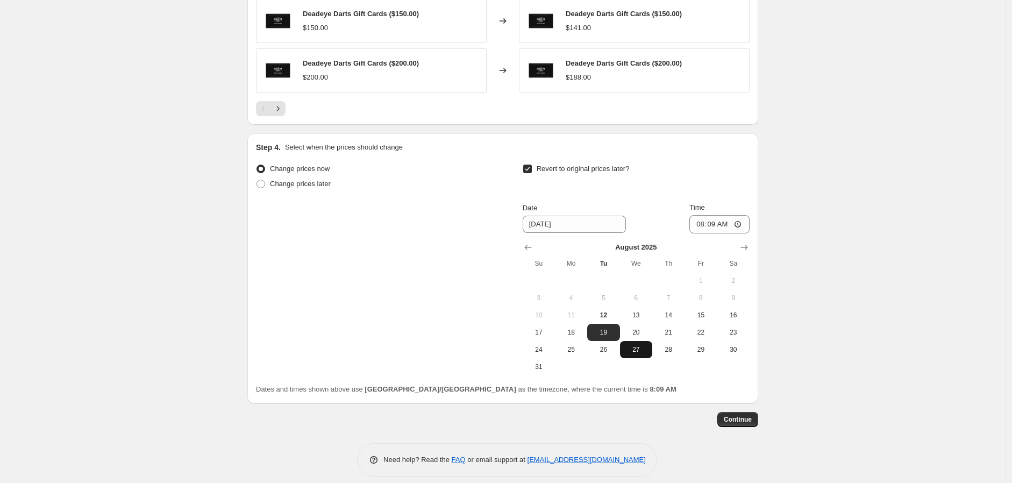
scroll to position [1128, 0]
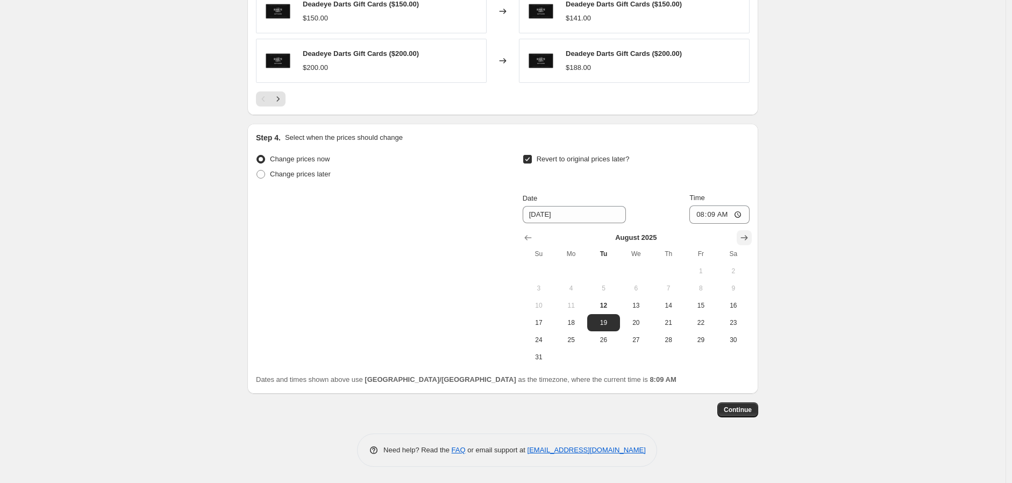
click at [744, 239] on icon "Show next month, September 2025" at bounding box center [744, 237] width 11 height 11
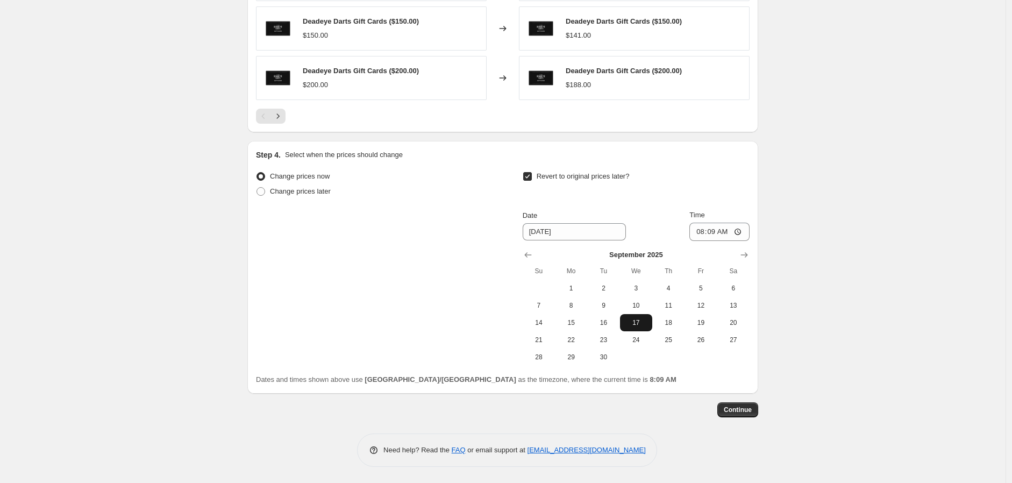
click at [647, 323] on span "17" at bounding box center [636, 322] width 24 height 9
type input "[DATE]"
click at [742, 233] on input "08:09" at bounding box center [719, 232] width 60 height 18
type input "23:59"
click at [747, 409] on span "Continue" at bounding box center [738, 409] width 28 height 9
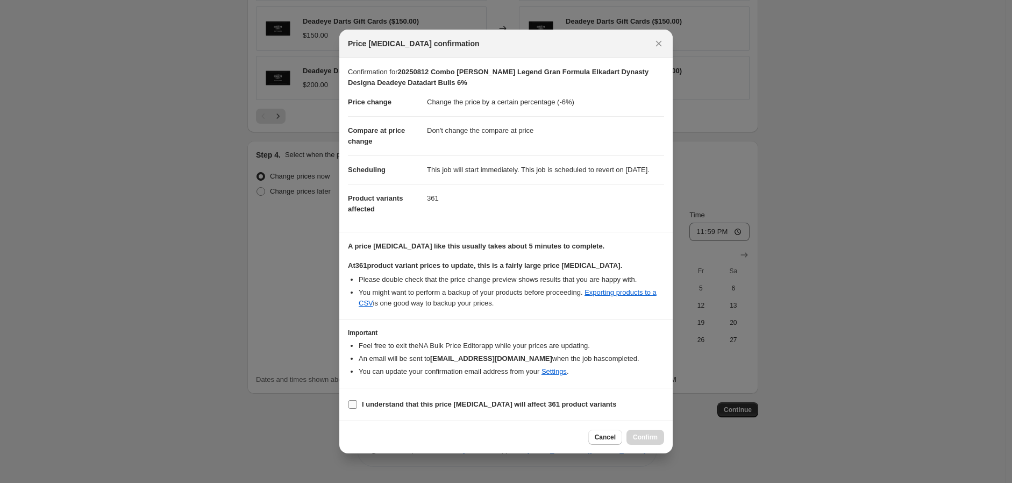
click at [350, 409] on input "I understand that this price [MEDICAL_DATA] will affect 361 product variants" at bounding box center [352, 404] width 9 height 9
checkbox input "true"
click at [646, 441] on span "Confirm" at bounding box center [645, 437] width 25 height 9
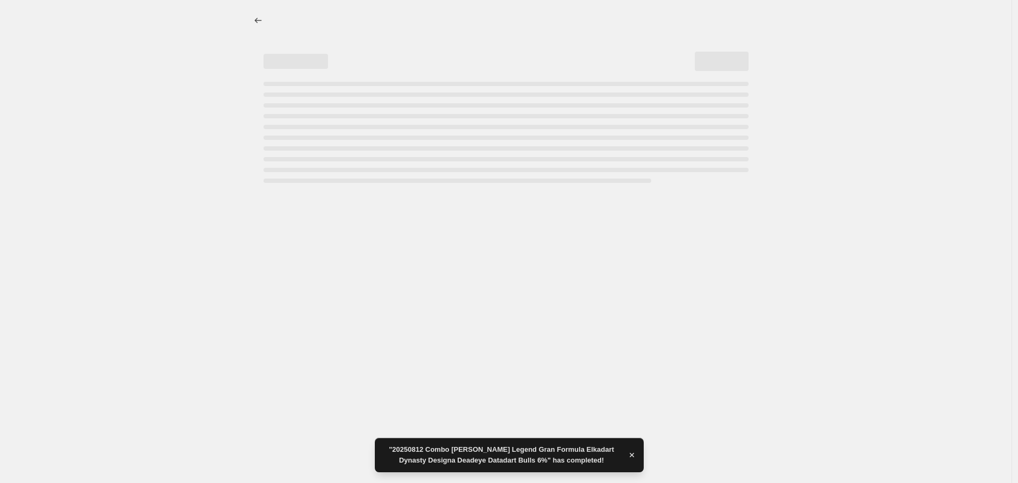
select select "percentage"
select select "no_change"
select select "vendor"
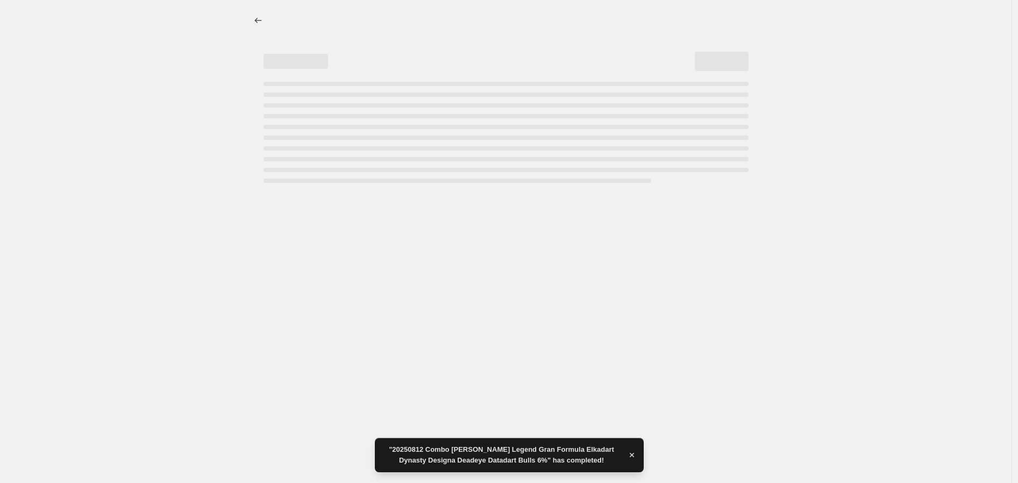
select select "vendor"
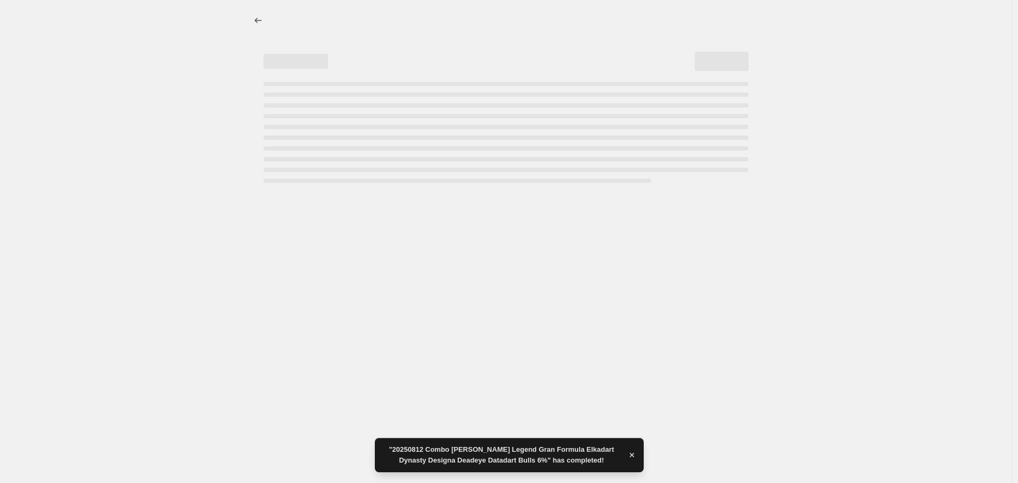
select select "vendor"
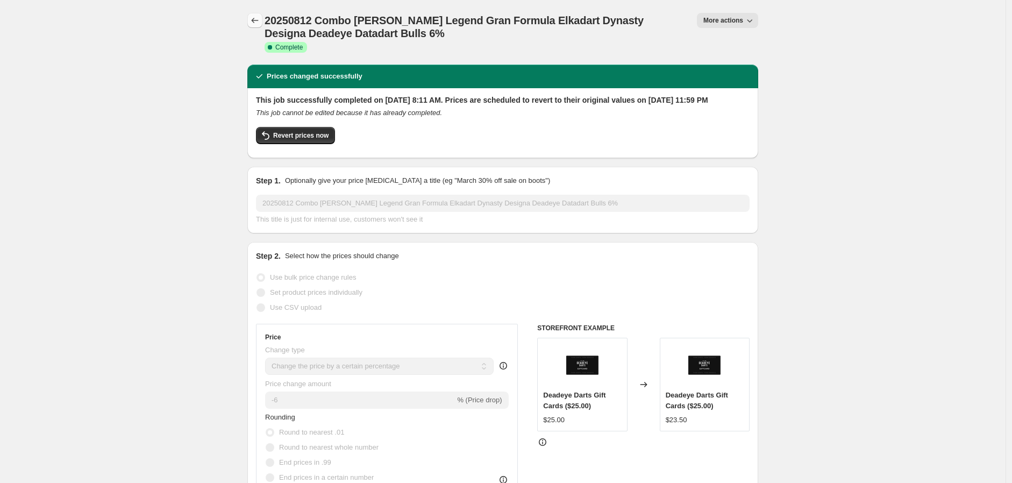
click at [256, 19] on icon "Price change jobs" at bounding box center [254, 20] width 11 height 11
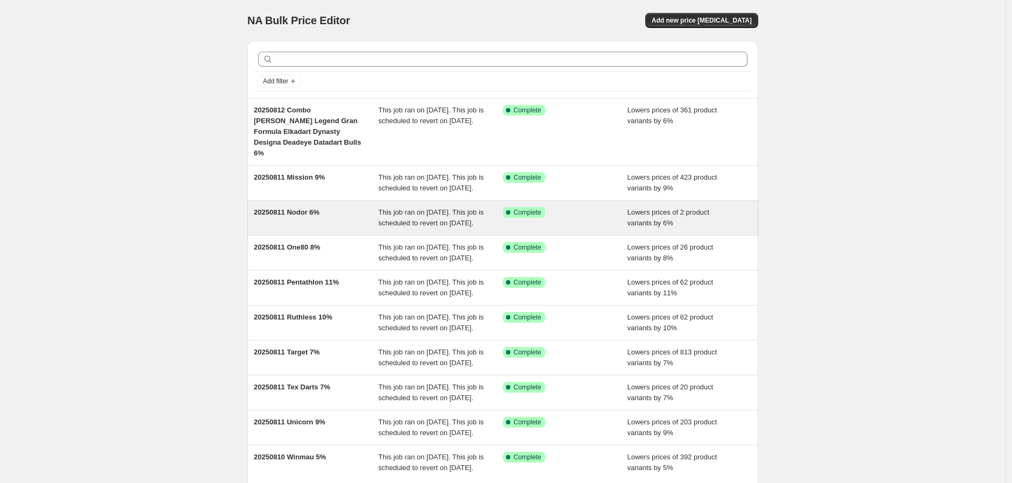
scroll to position [189, 0]
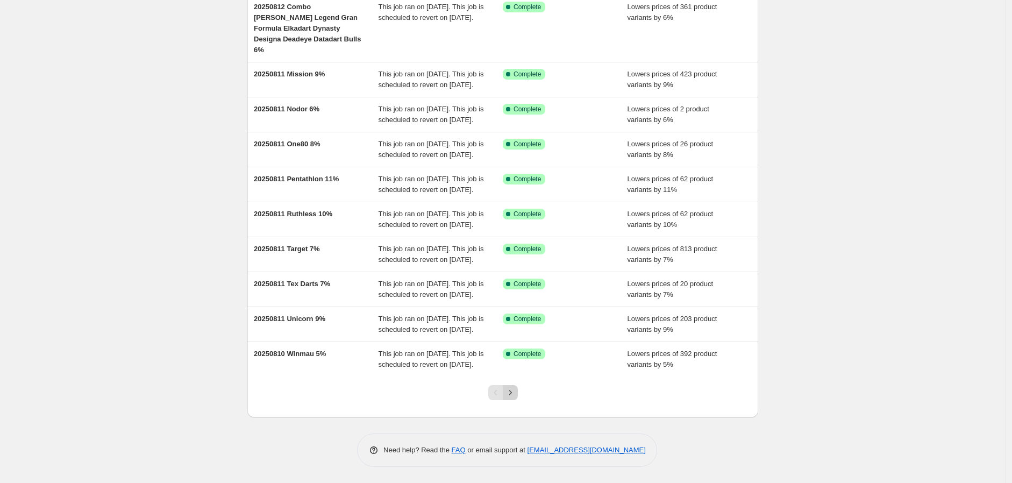
click at [512, 390] on icon "Next" at bounding box center [510, 392] width 11 height 11
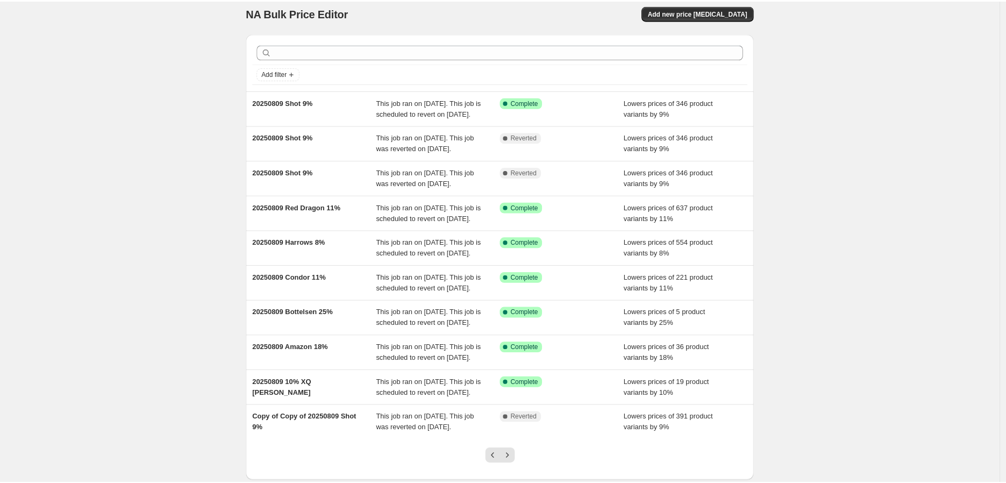
scroll to position [0, 0]
